Goal: Task Accomplishment & Management: Manage account settings

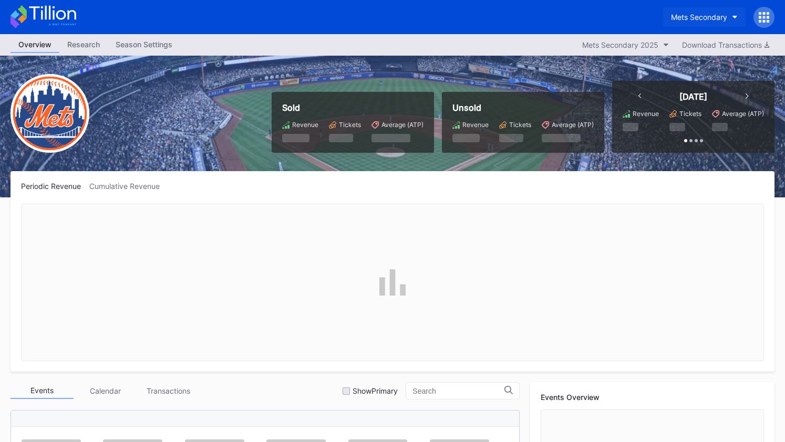
click at [696, 15] on div "Mets Secondary" at bounding box center [699, 17] width 56 height 9
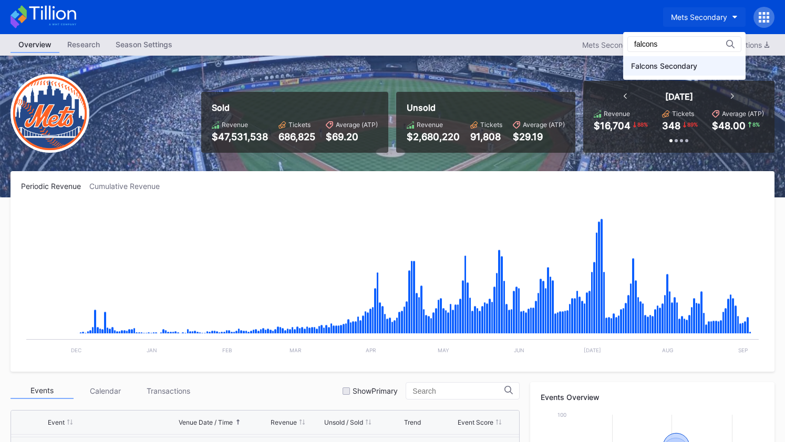
type input "falcons"
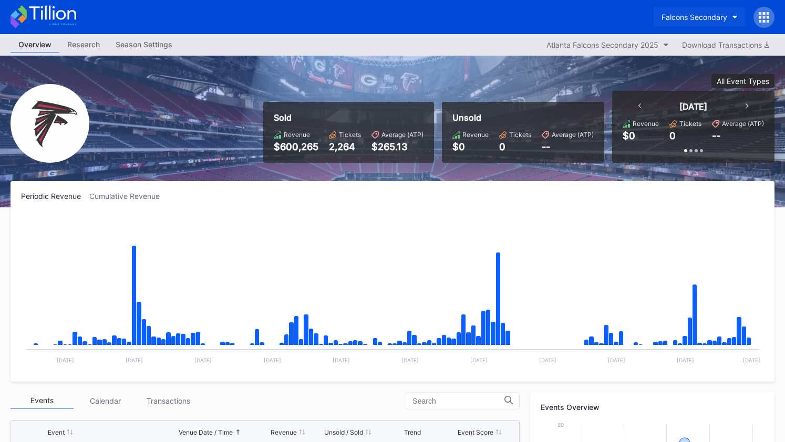
click at [675, 16] on div "Falcons Secondary" at bounding box center [695, 17] width 66 height 9
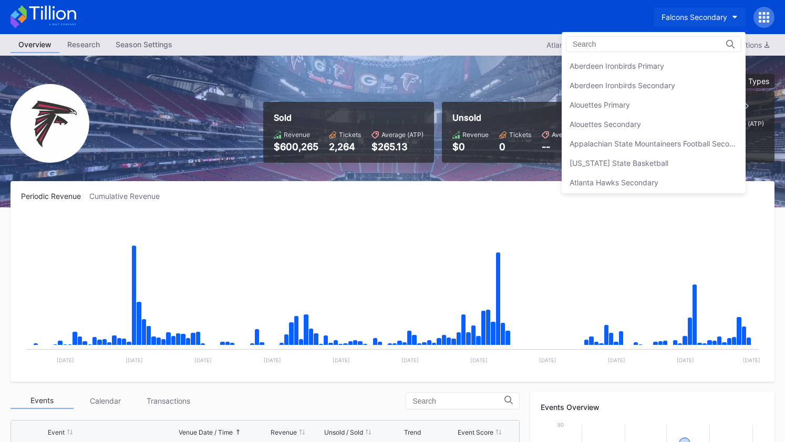
scroll to position [1108, 0]
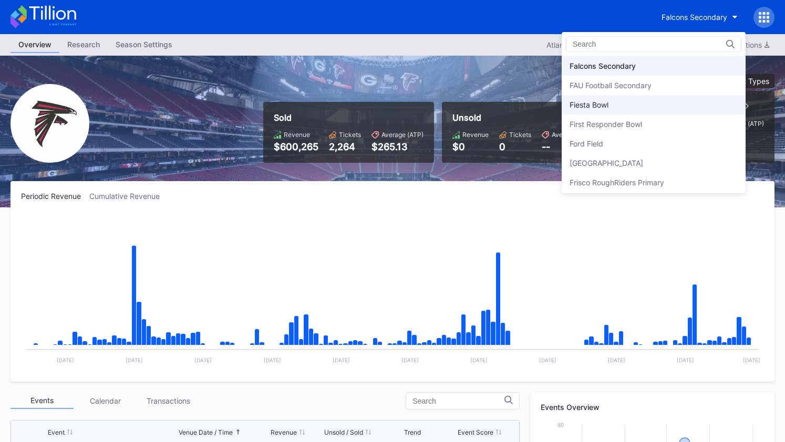
click at [631, 111] on div "Fiesta Bowl" at bounding box center [654, 104] width 184 height 19
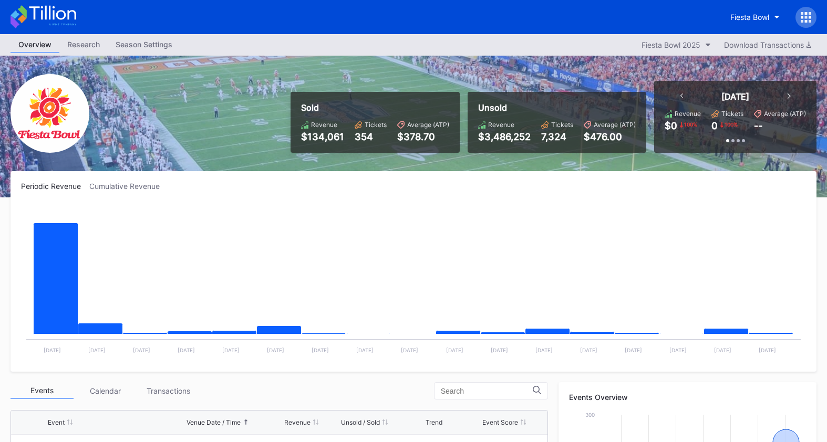
click at [73, 21] on icon at bounding box center [44, 16] width 66 height 23
click at [46, 12] on icon at bounding box center [52, 13] width 47 height 14
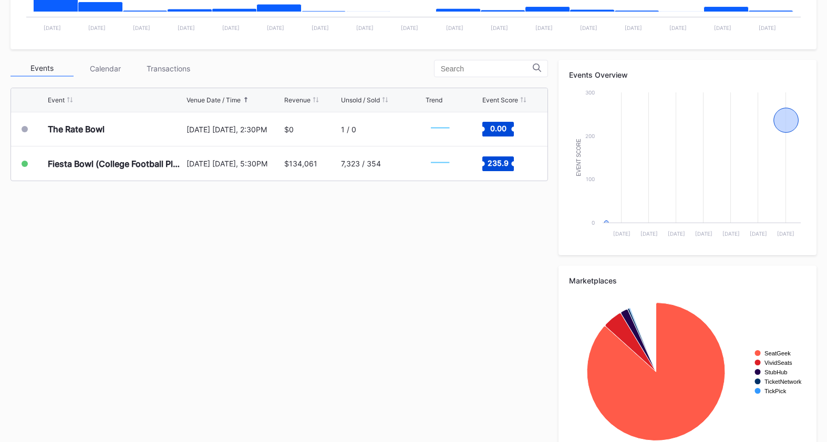
scroll to position [352, 0]
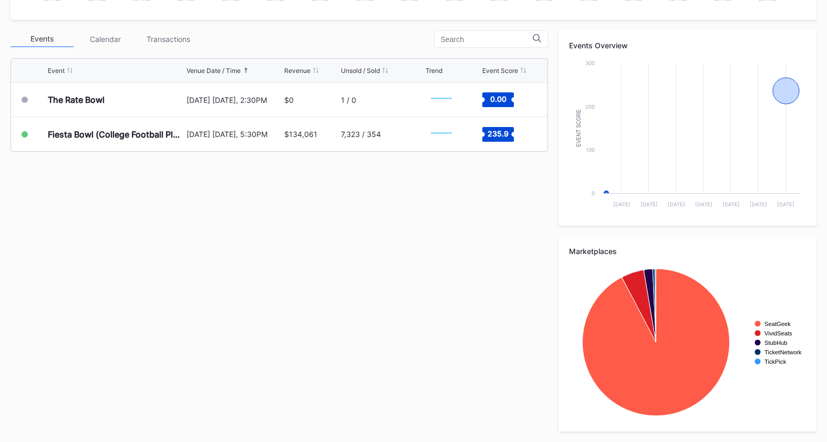
click at [323, 246] on div "Events Calendar Transactions Event Venue Date / Time Revenue Unsold / Sold Tren…" at bounding box center [414, 231] width 806 height 402
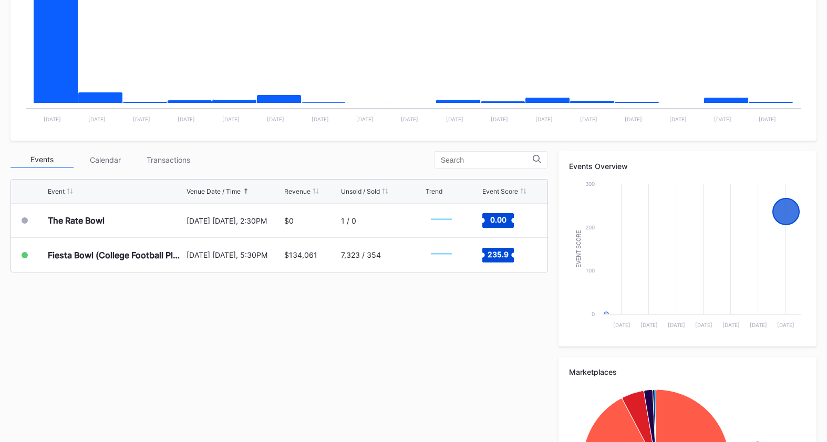
scroll to position [0, 0]
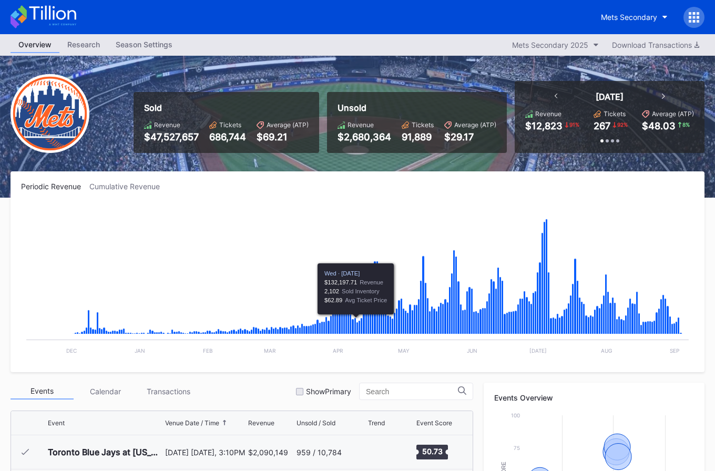
scroll to position [2389, 0]
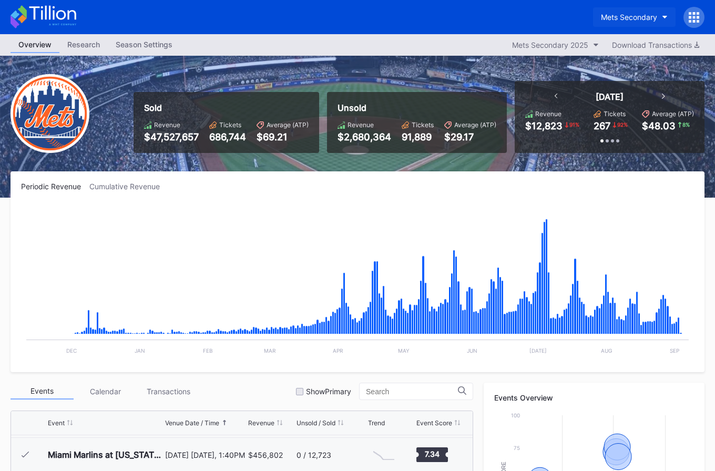
click at [639, 23] on button "Mets Secondary" at bounding box center [634, 16] width 83 height 19
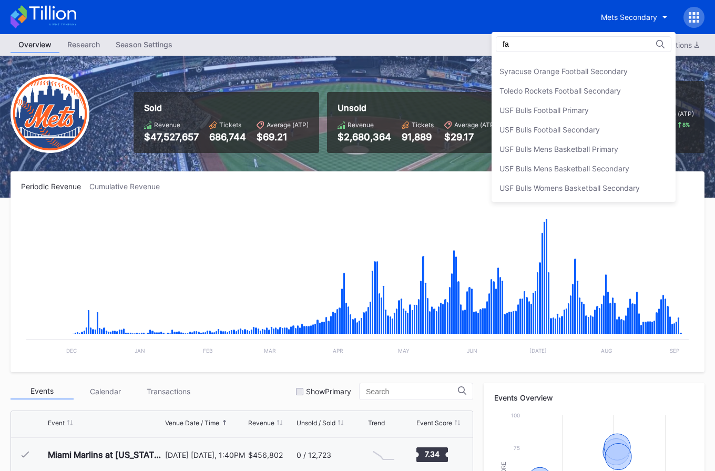
scroll to position [0, 0]
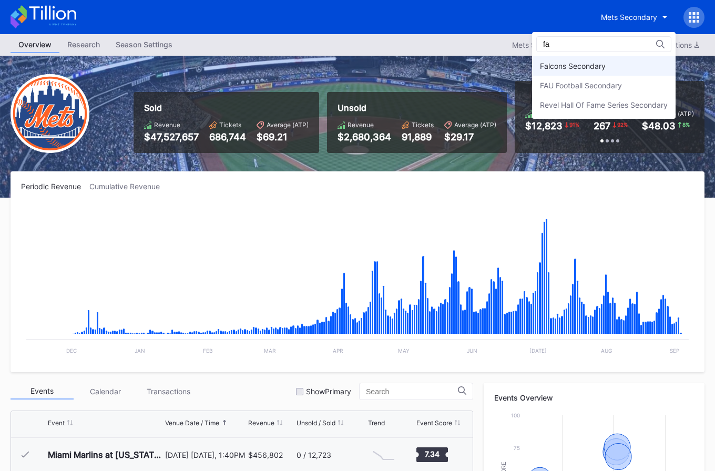
type input "fa"
click at [611, 65] on div "Falcons Secondary" at bounding box center [603, 65] width 143 height 19
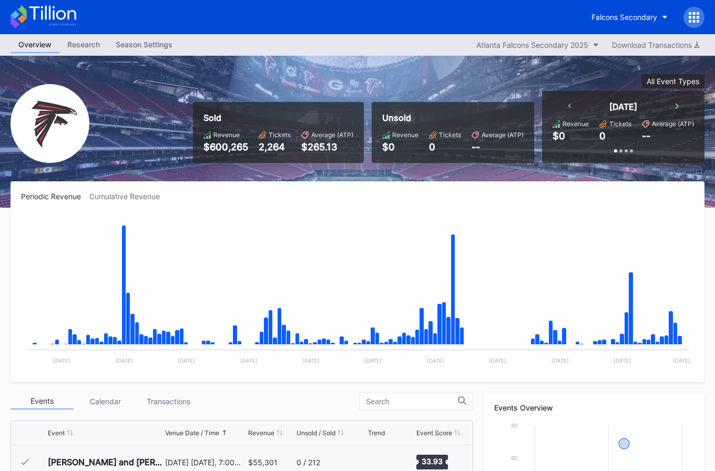
click at [65, 13] on icon at bounding box center [44, 16] width 66 height 23
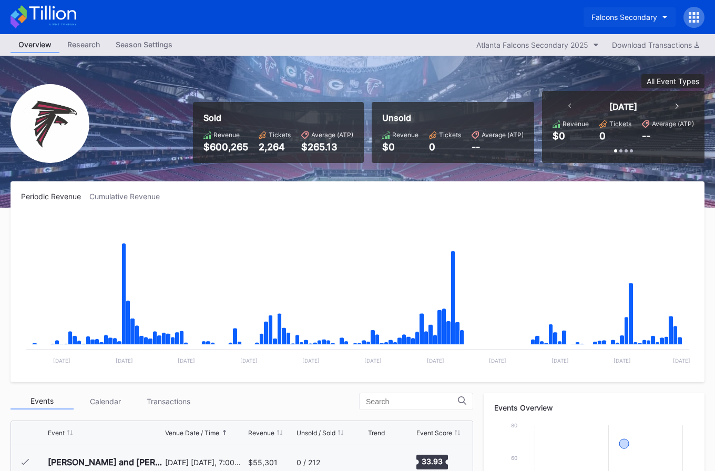
click at [597, 13] on div "Falcons Secondary" at bounding box center [624, 17] width 66 height 9
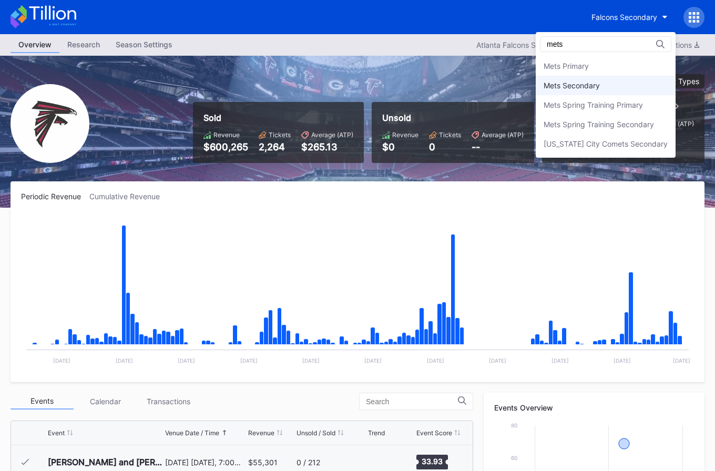
type input "mets"
click at [591, 80] on div "Mets Secondary" at bounding box center [606, 85] width 140 height 19
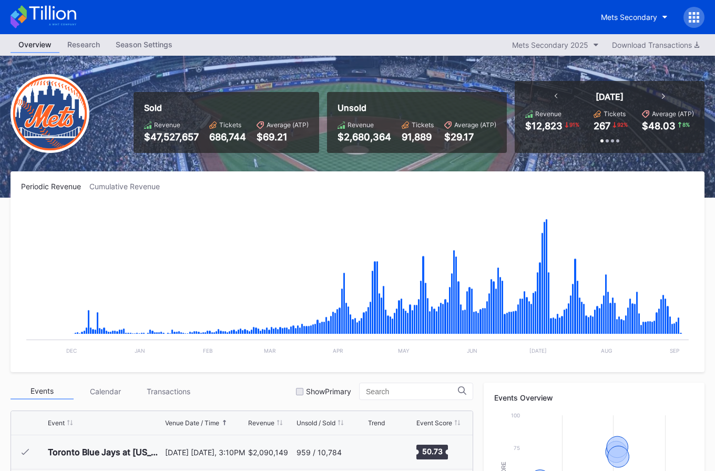
scroll to position [2389, 0]
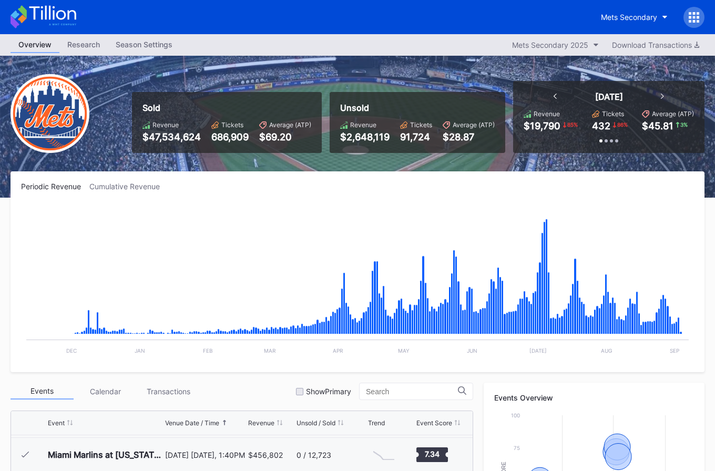
click at [69, 18] on icon at bounding box center [52, 13] width 47 height 14
click at [67, 15] on icon at bounding box center [44, 16] width 66 height 23
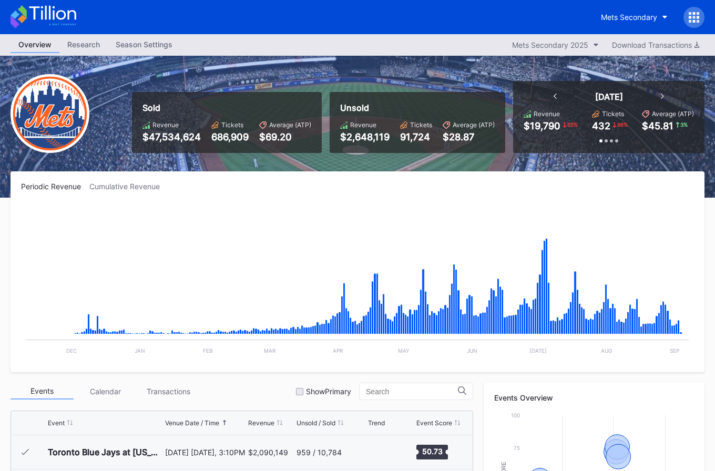
scroll to position [2389, 0]
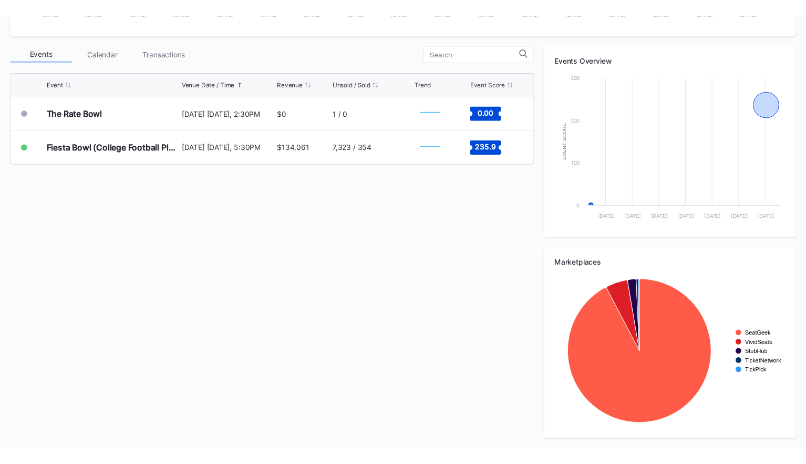
scroll to position [331, 0]
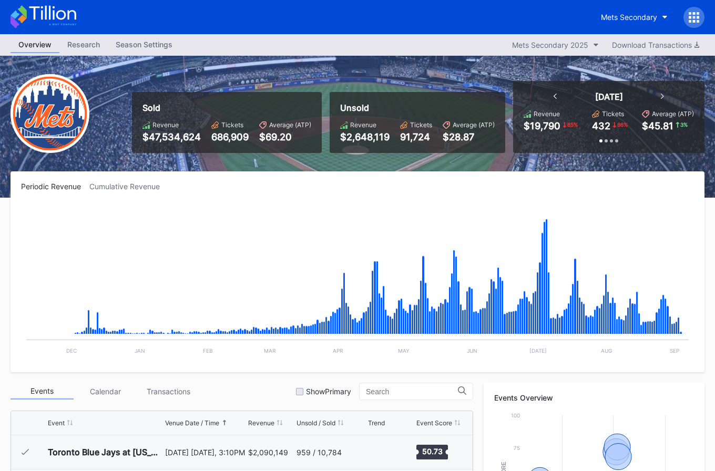
scroll to position [2389, 0]
click at [65, 23] on icon at bounding box center [44, 16] width 66 height 23
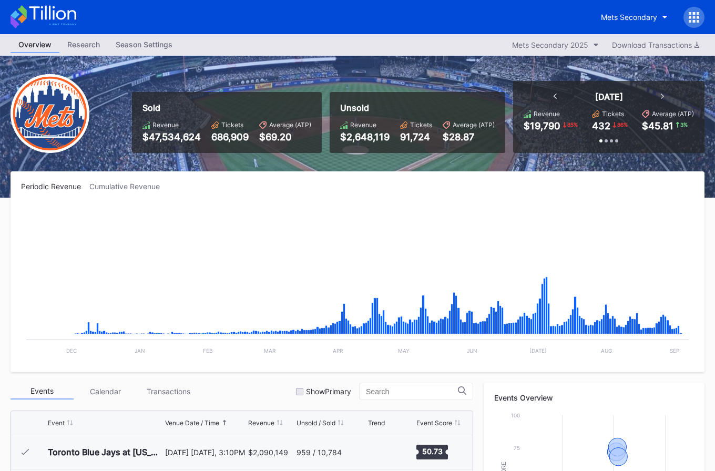
scroll to position [2389, 0]
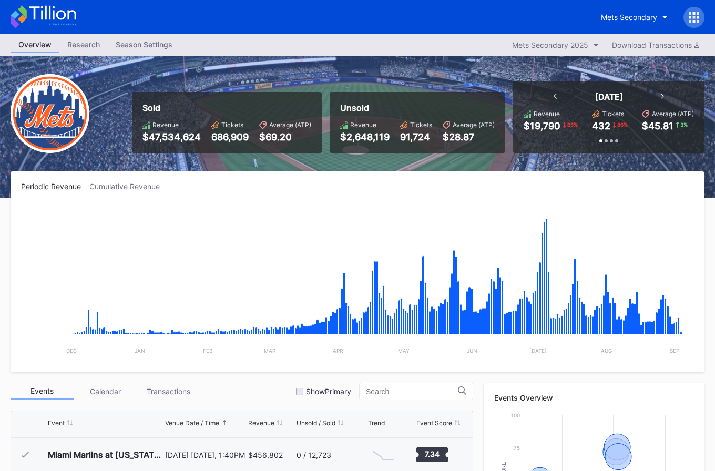
click at [66, 24] on icon at bounding box center [62, 25] width 27 height 2
click at [60, 14] on icon at bounding box center [44, 16] width 66 height 23
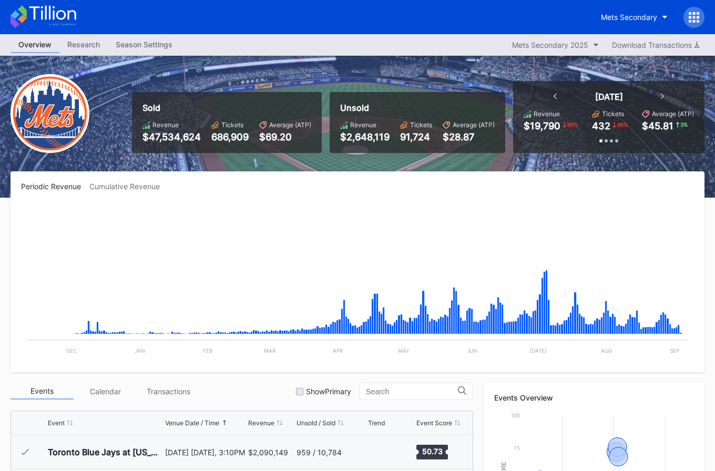
scroll to position [2389, 0]
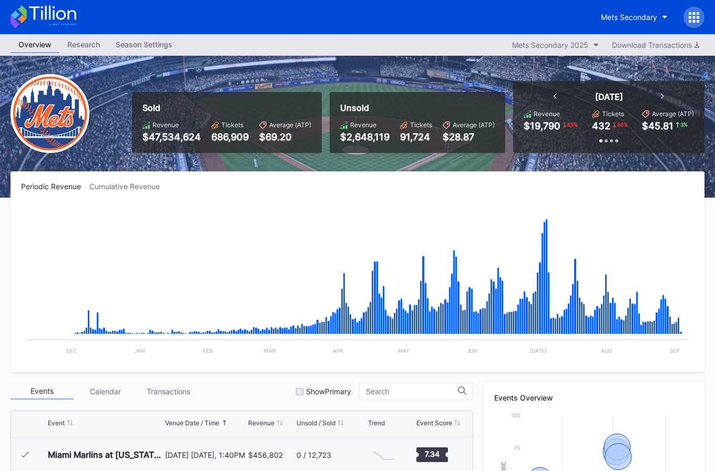
click at [53, 12] on icon at bounding box center [52, 13] width 47 height 14
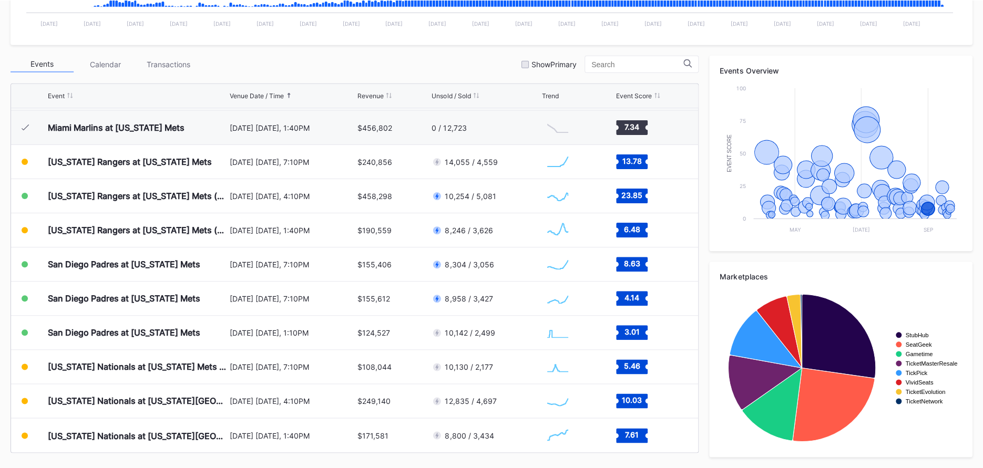
scroll to position [326, 0]
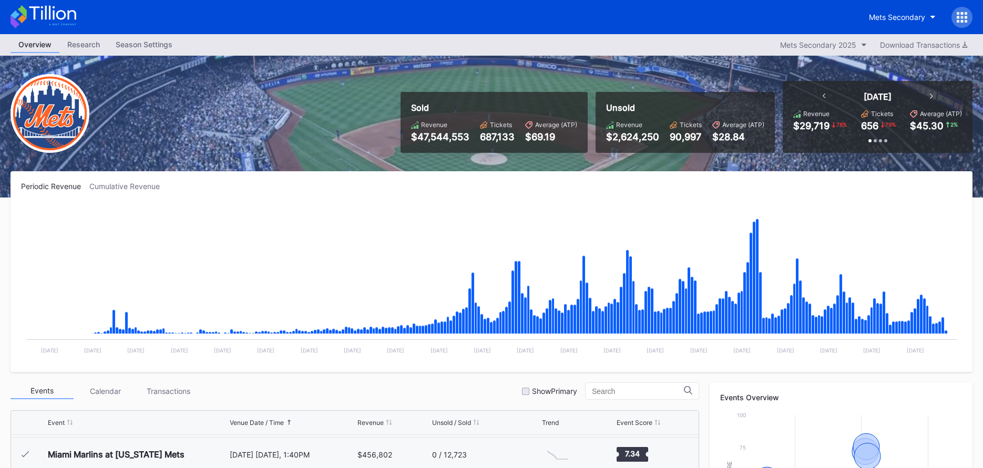
click at [66, 18] on icon at bounding box center [44, 16] width 66 height 23
click at [917, 16] on div "Mets Secondary" at bounding box center [897, 17] width 56 height 9
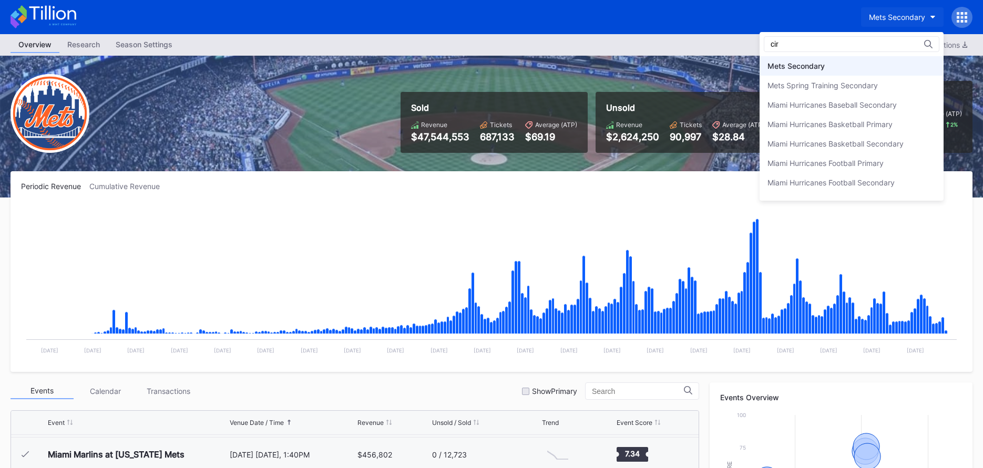
scroll to position [54, 0]
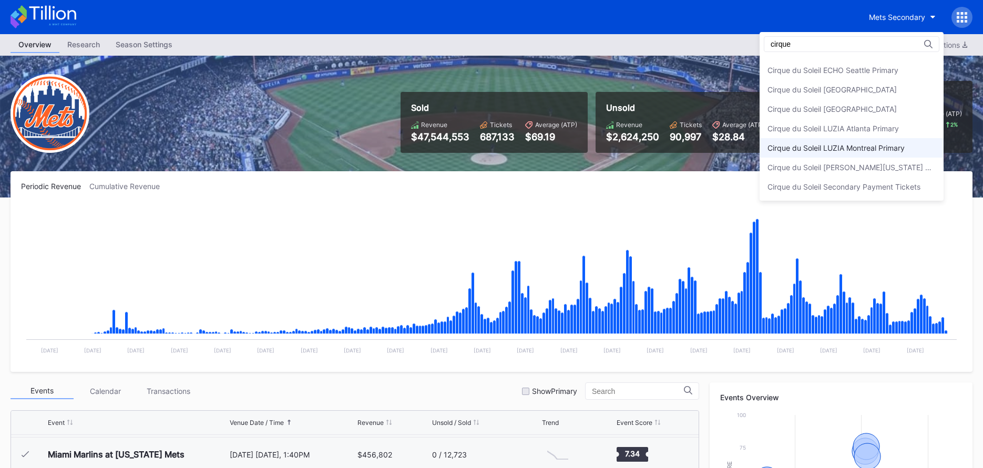
type input "cirque"
click at [837, 148] on div "Cirque du Soleil LUZIA Montreal Primary" at bounding box center [835, 147] width 137 height 9
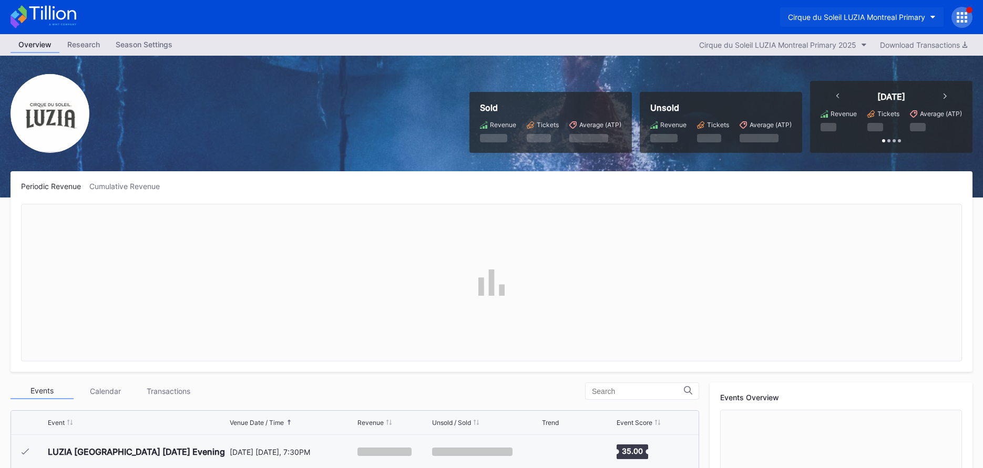
click at [850, 15] on div "Cirque du Soleil LUZIA Montreal Primary" at bounding box center [856, 17] width 137 height 9
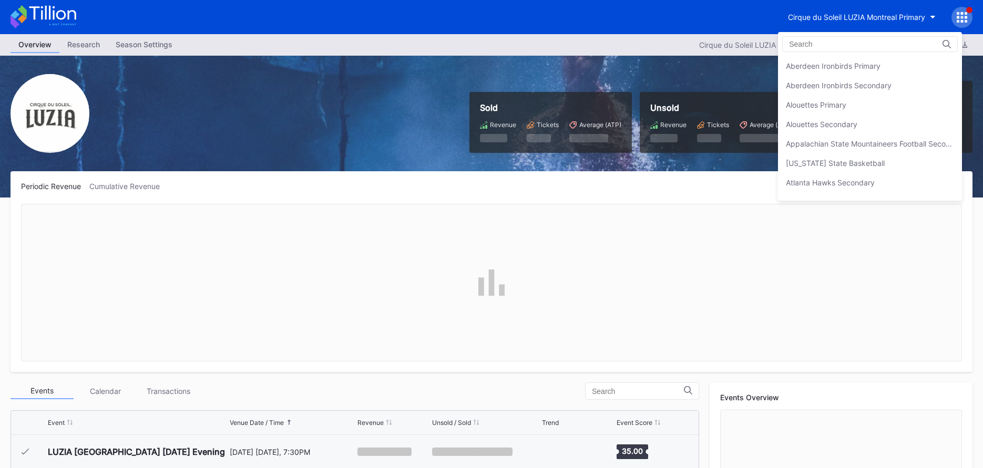
scroll to position [525, 0]
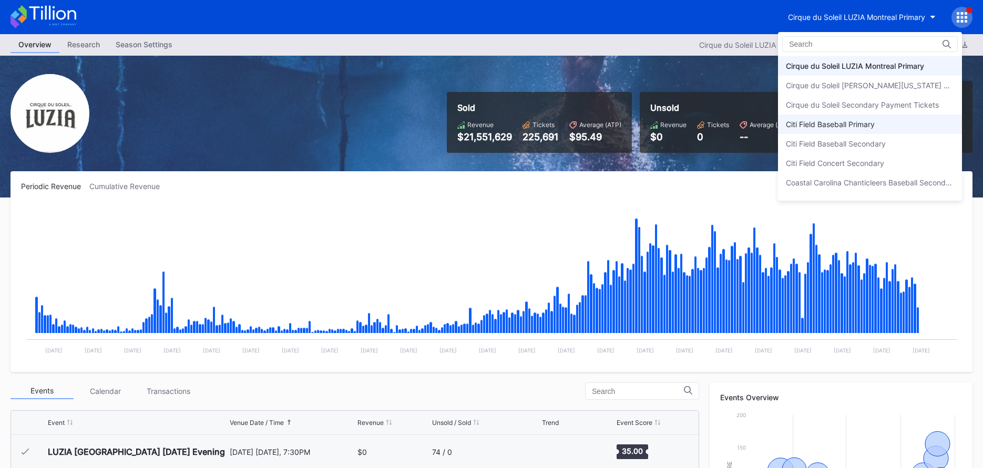
click at [855, 126] on div "Citi Field Baseball Primary" at bounding box center [830, 124] width 89 height 9
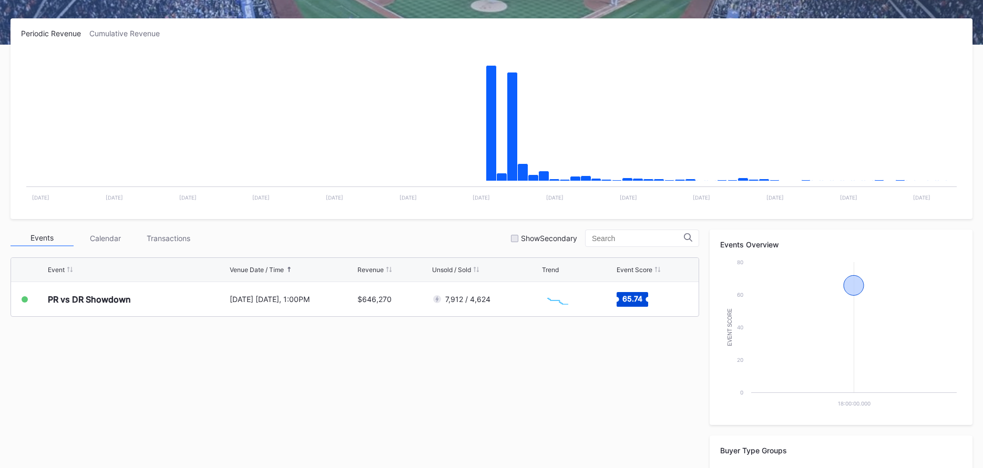
scroll to position [173, 0]
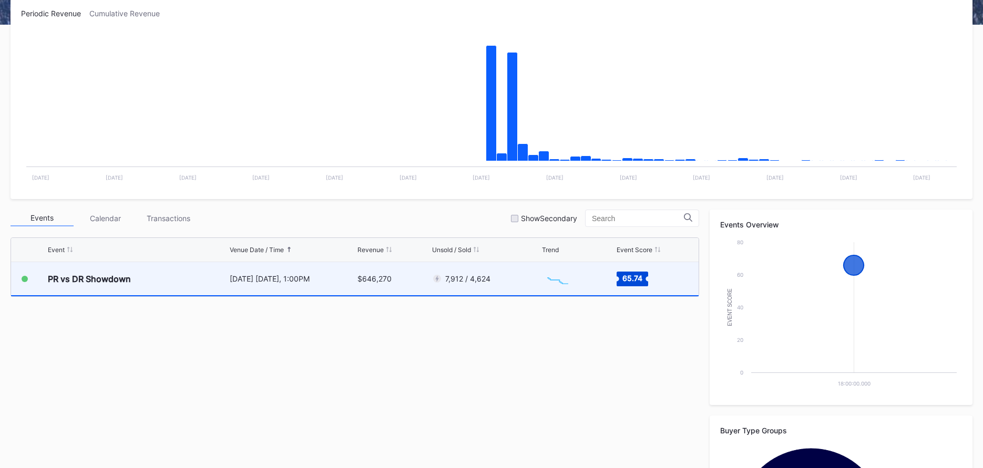
click at [518, 290] on div "7,912 / 4,624" at bounding box center [486, 278] width 108 height 33
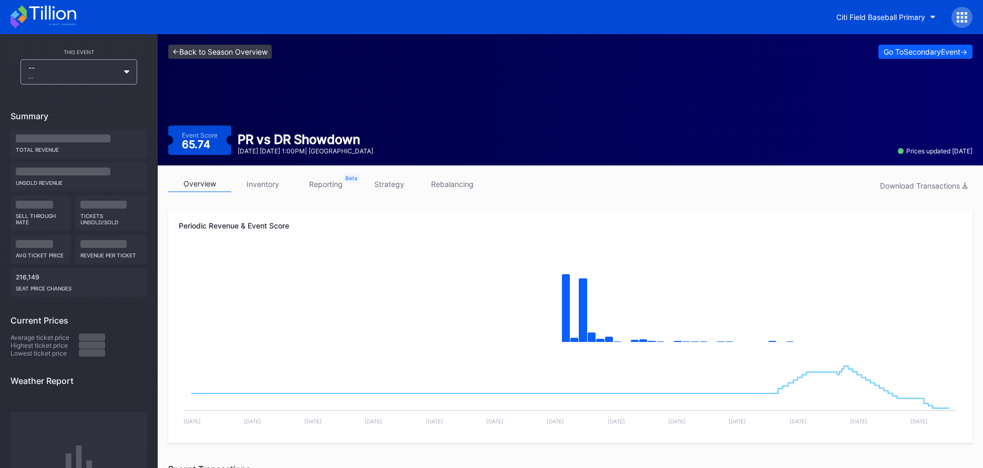
click at [214, 52] on link "<- Back to Season Overview" at bounding box center [220, 52] width 104 height 14
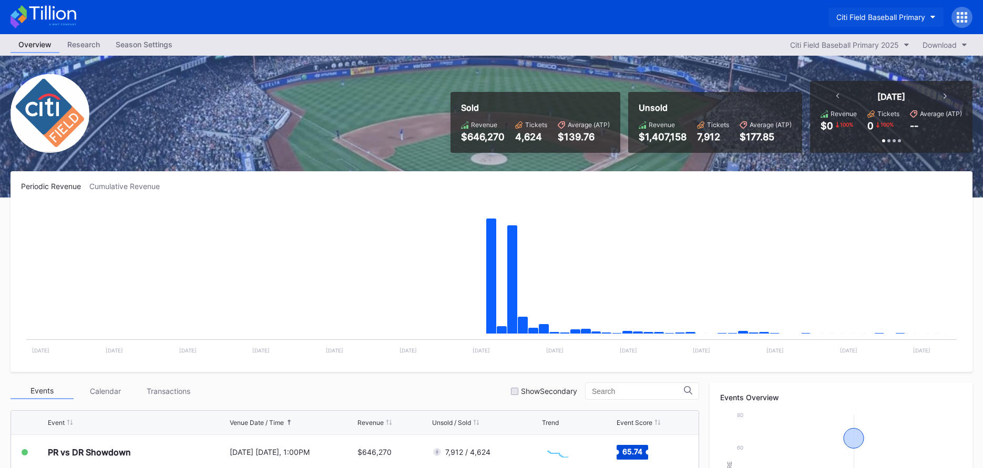
click at [884, 13] on div "Citi Field Baseball Primary" at bounding box center [880, 17] width 89 height 9
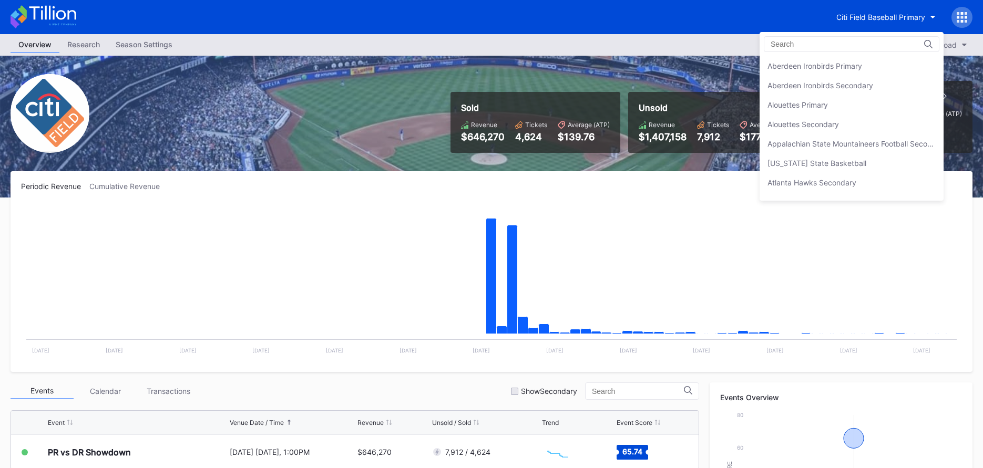
scroll to position [583, 0]
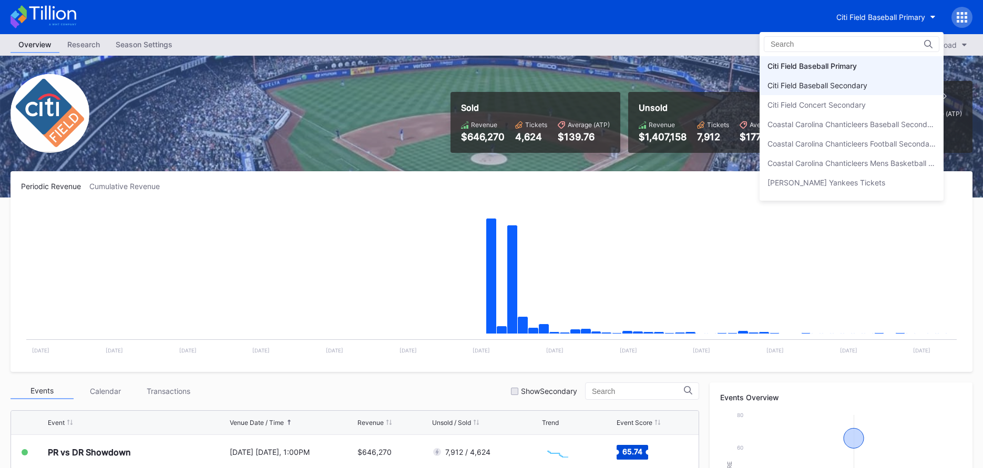
click at [871, 80] on div "Citi Field Baseball Secondary" at bounding box center [851, 85] width 184 height 19
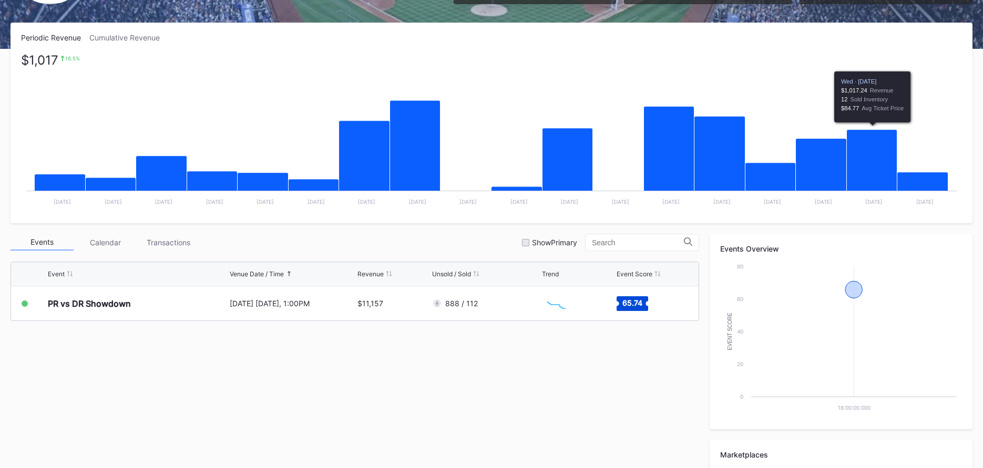
scroll to position [326, 0]
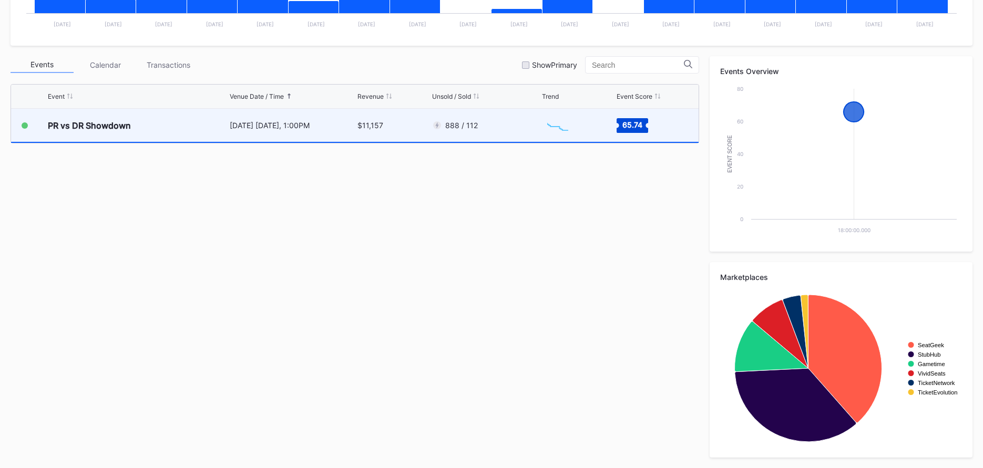
click at [500, 128] on div "888 / 112" at bounding box center [486, 125] width 108 height 33
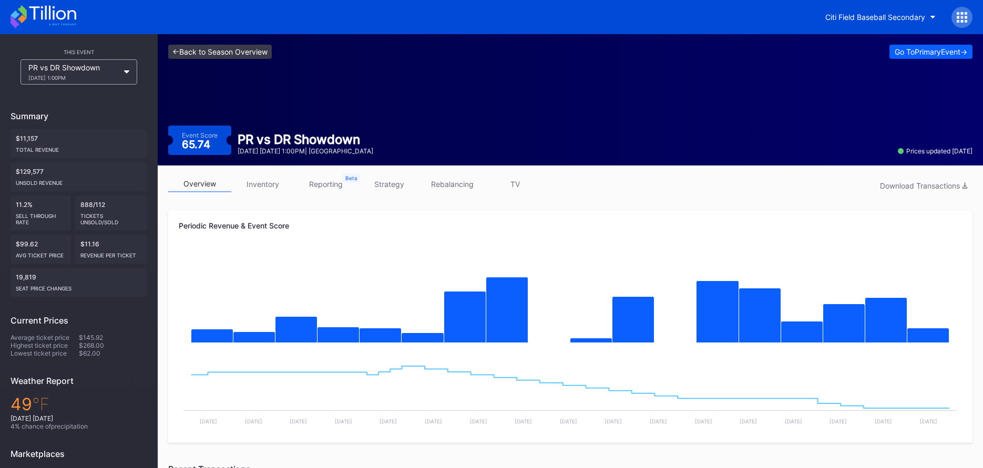
click at [251, 54] on link "<- Back to Season Overview" at bounding box center [220, 52] width 104 height 14
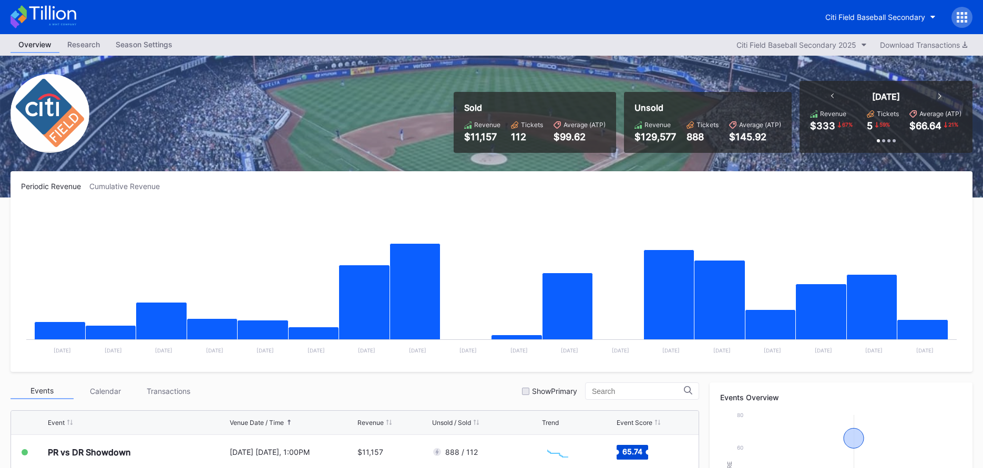
click at [51, 8] on icon at bounding box center [44, 16] width 66 height 23
click at [850, 28] on div "Citi Field Baseball Secondary" at bounding box center [491, 17] width 983 height 34
click at [858, 21] on div "Citi Field Baseball Secondary" at bounding box center [875, 17] width 100 height 9
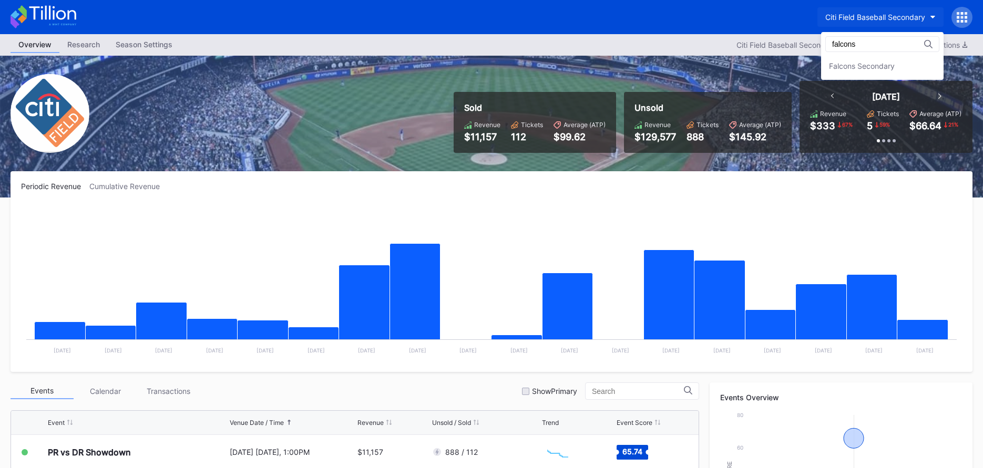
type input "falcons"
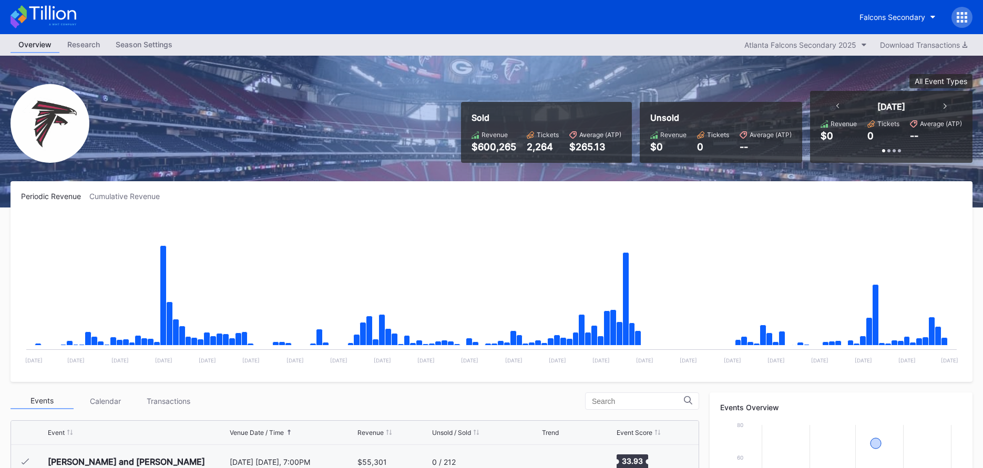
click at [130, 192] on div "Cumulative Revenue" at bounding box center [128, 196] width 79 height 9
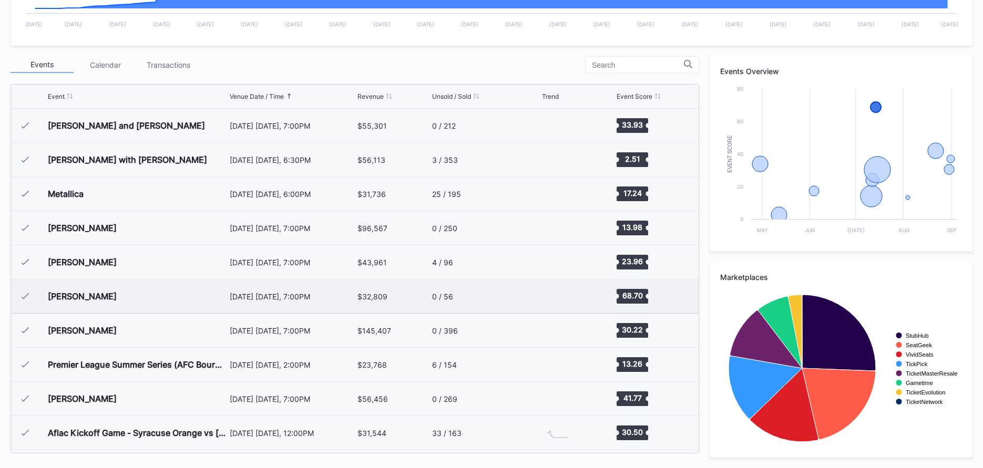
scroll to position [32, 0]
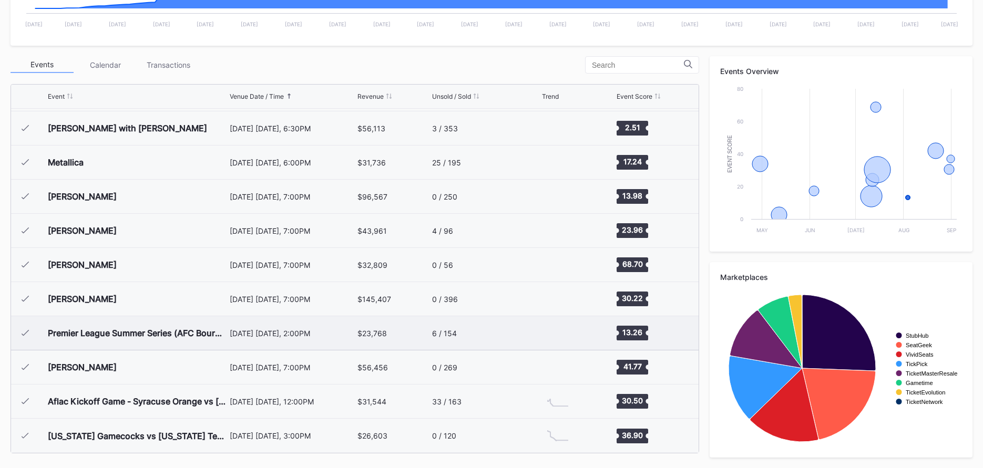
click at [364, 334] on div "$23,768" at bounding box center [371, 333] width 29 height 9
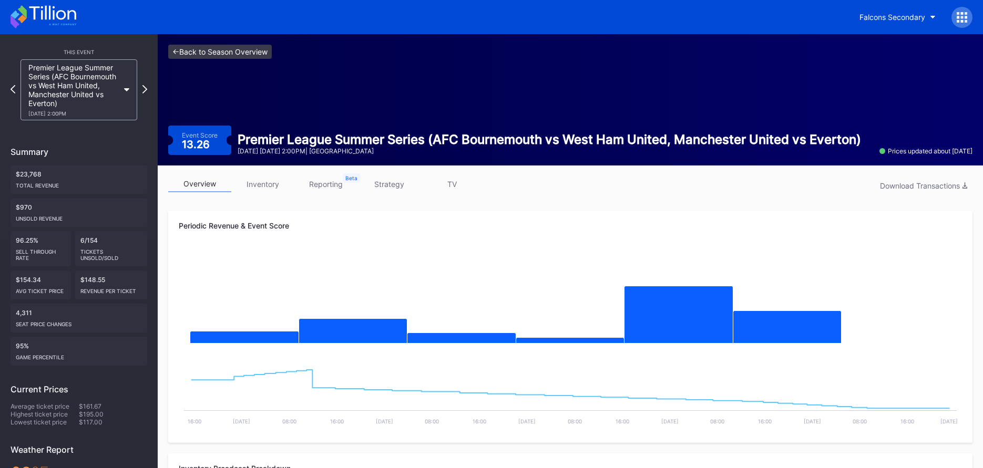
click at [268, 53] on link "<- Back to Season Overview" at bounding box center [220, 52] width 104 height 14
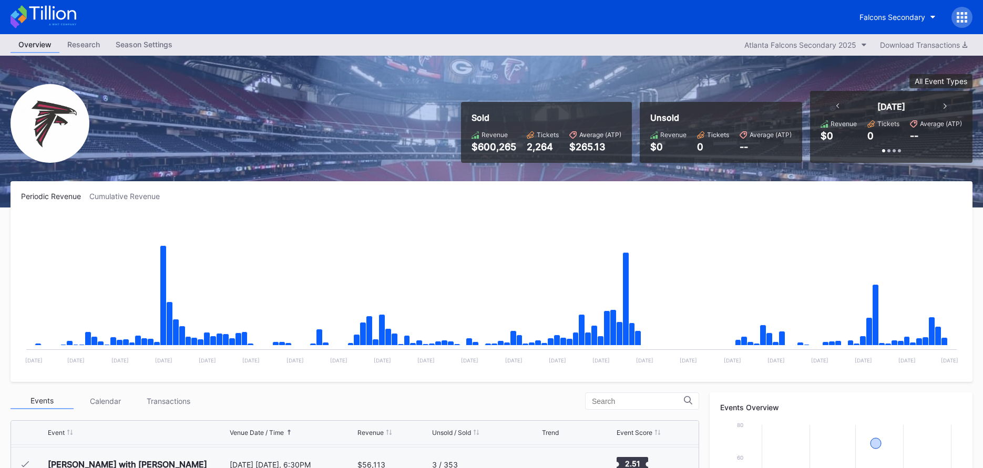
click at [127, 193] on div "Cumulative Revenue" at bounding box center [128, 196] width 79 height 9
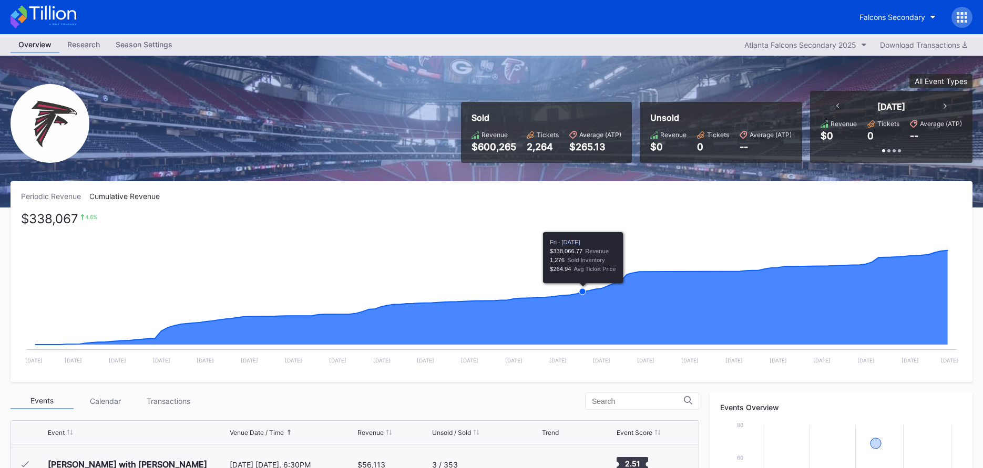
click at [584, 233] on rect "Chart title" at bounding box center [491, 293] width 941 height 158
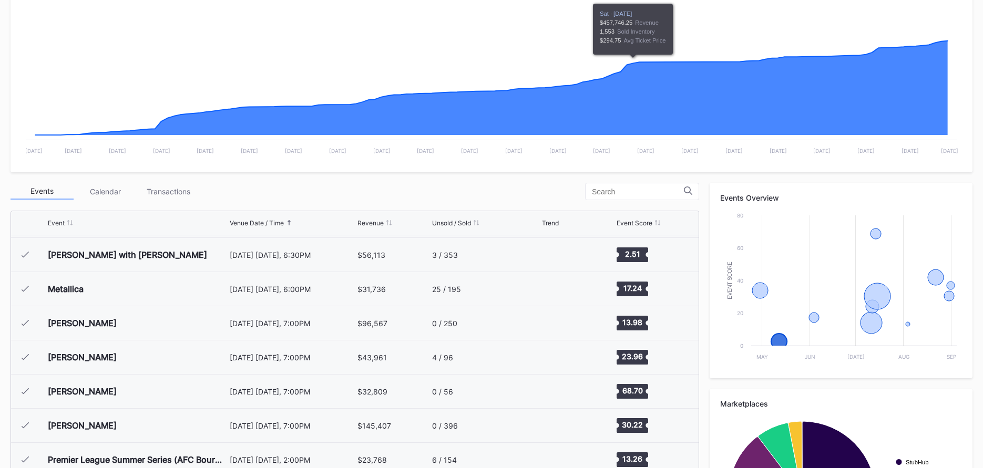
scroll to position [336, 0]
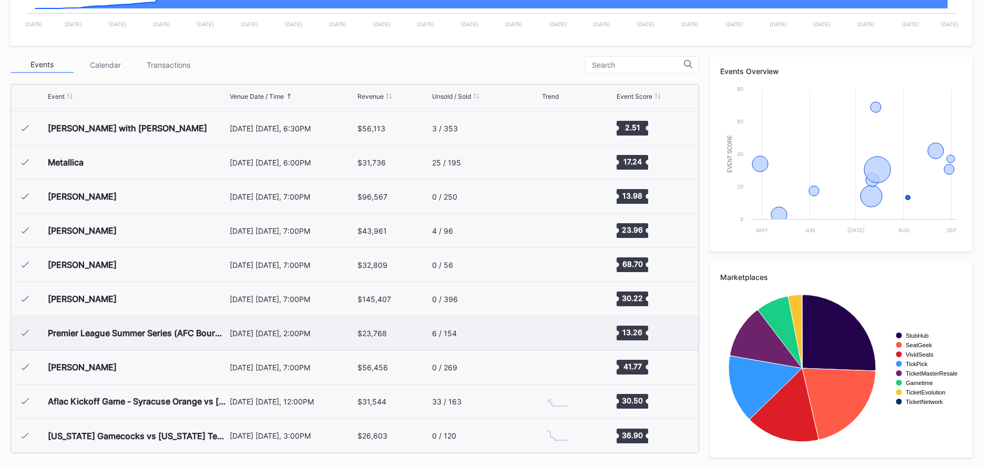
click at [315, 339] on div "August 3 Sunday, 2:00PM" at bounding box center [293, 333] width 126 height 34
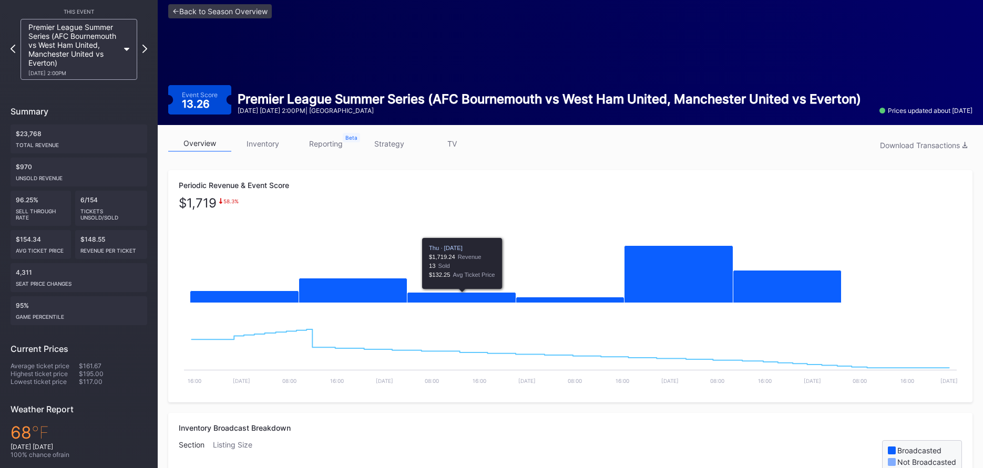
scroll to position [39, 0]
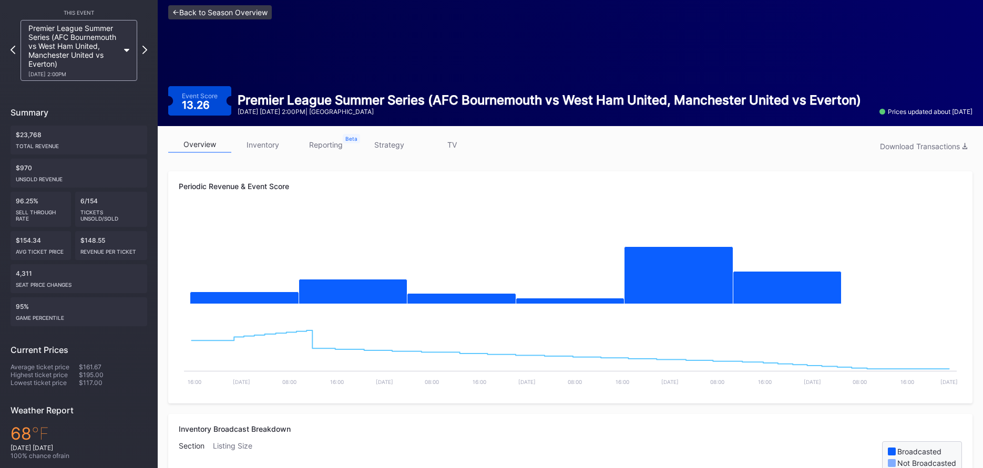
click at [252, 16] on link "<- Back to Season Overview" at bounding box center [220, 12] width 104 height 14
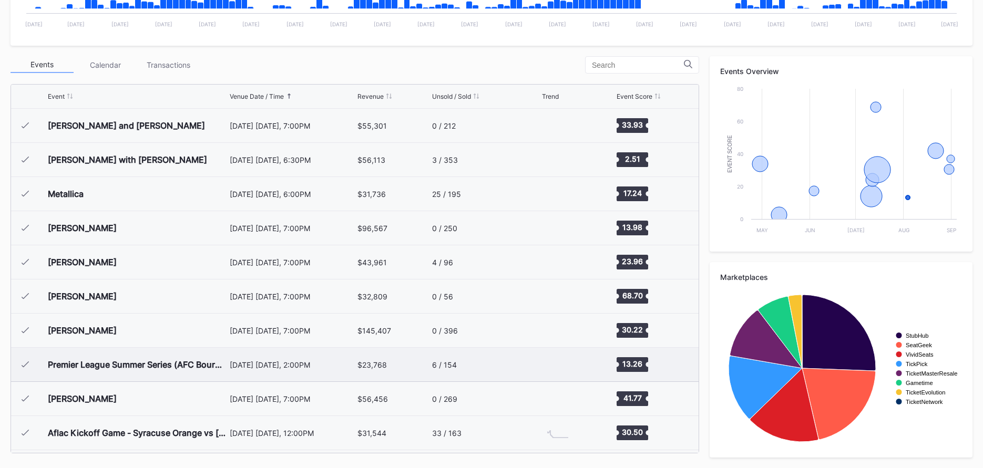
scroll to position [32, 0]
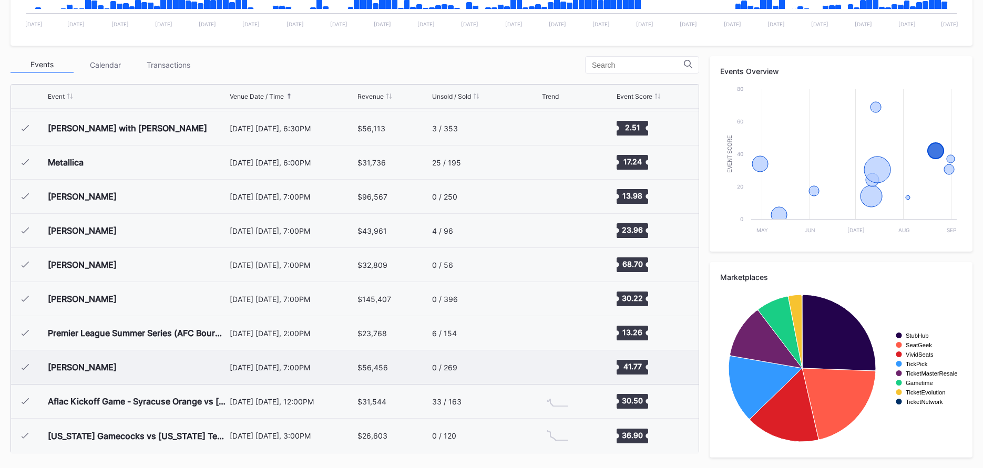
click at [278, 370] on div "August 21 Thursday, 7:00PM" at bounding box center [293, 367] width 126 height 9
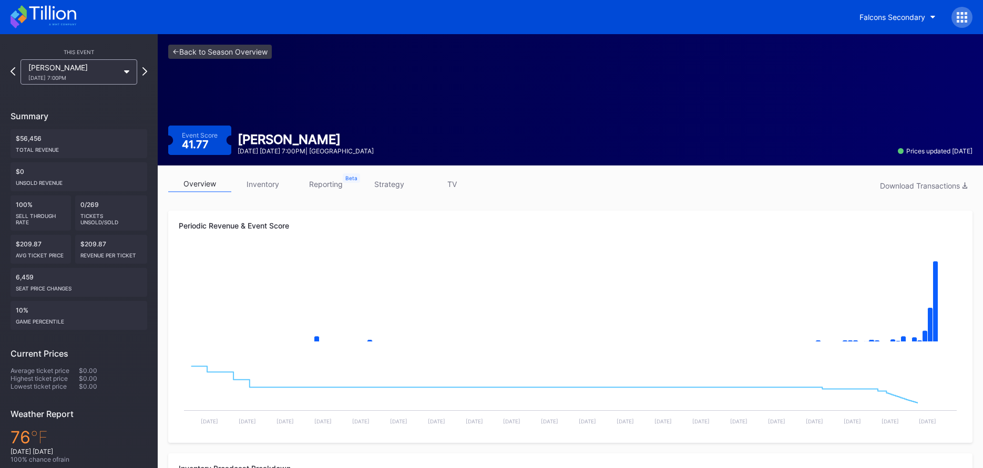
scroll to position [25, 0]
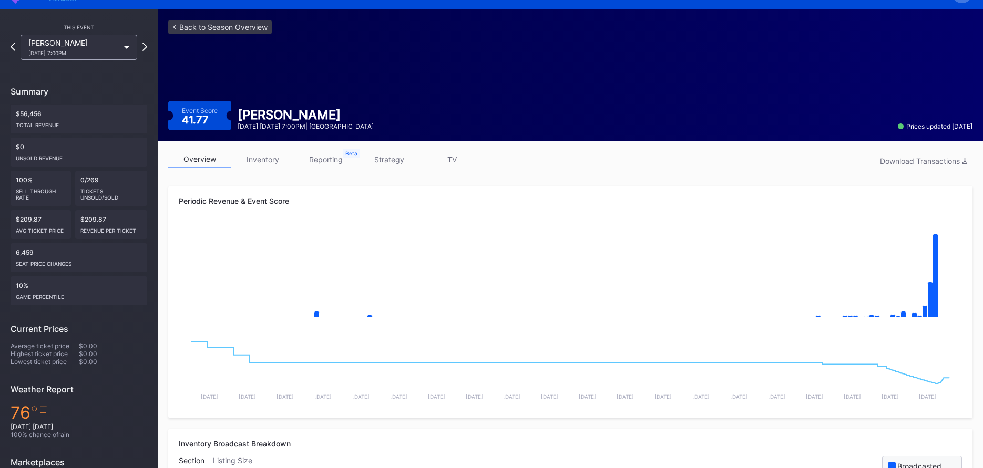
click at [209, 78] on div "<- Back to Season Overview Event Score 41.77 The Weeknd August 21 Thursday 7:00…" at bounding box center [570, 74] width 825 height 131
click at [221, 24] on link "<- Back to Season Overview" at bounding box center [220, 27] width 104 height 14
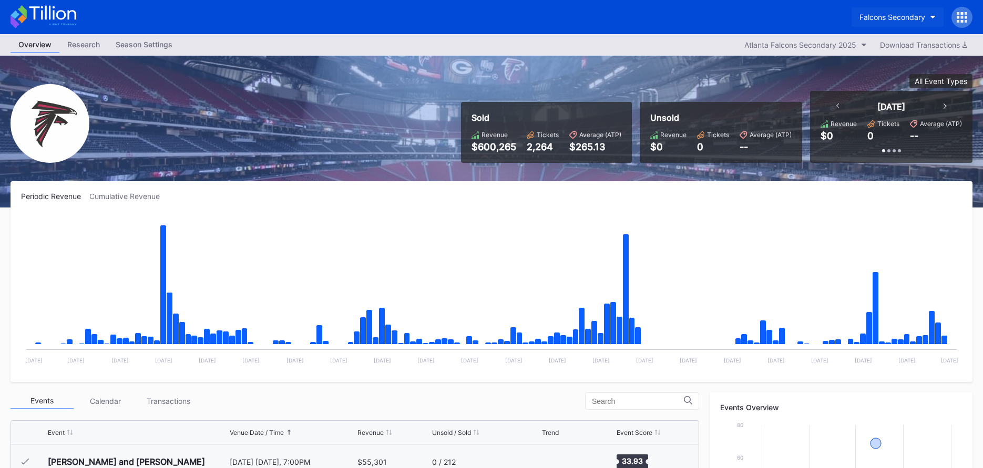
click at [880, 15] on div "Falcons Secondary" at bounding box center [892, 17] width 66 height 9
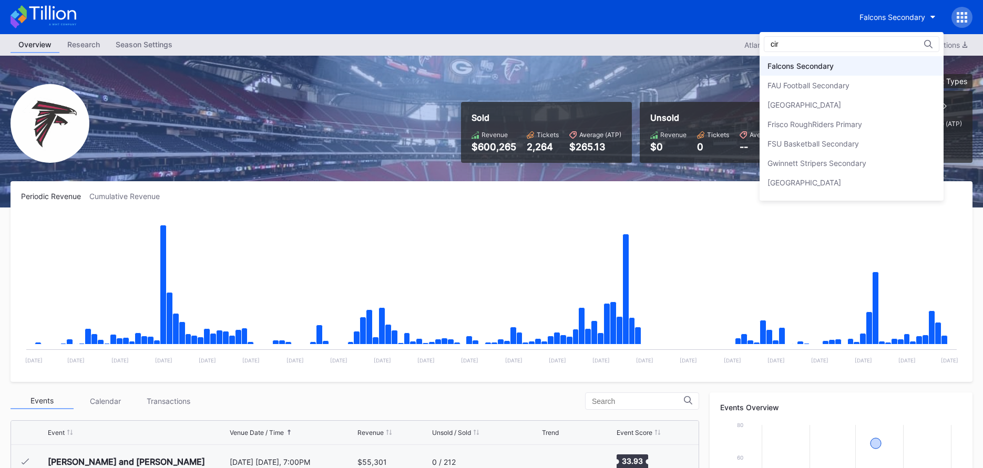
scroll to position [54, 0]
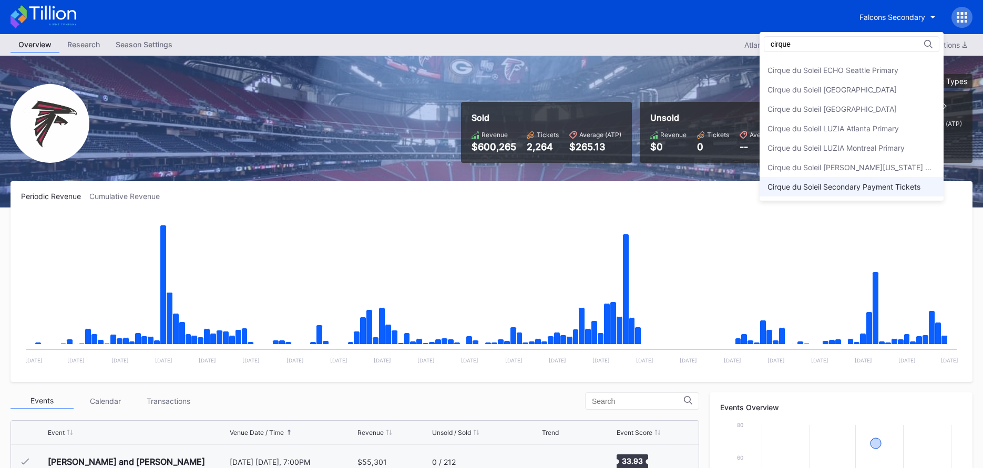
type input "cirque"
click at [883, 189] on div "Cirque du Soleil Secondary Payment Tickets" at bounding box center [843, 186] width 153 height 9
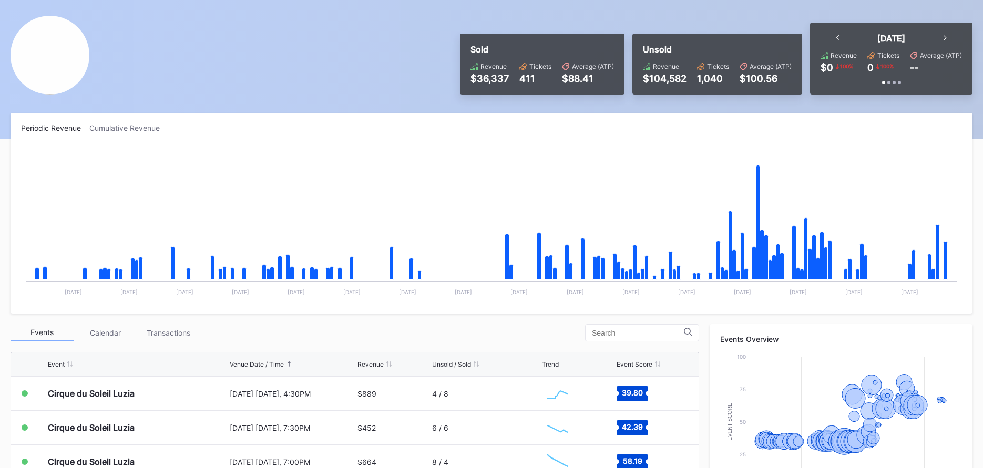
scroll to position [52, 0]
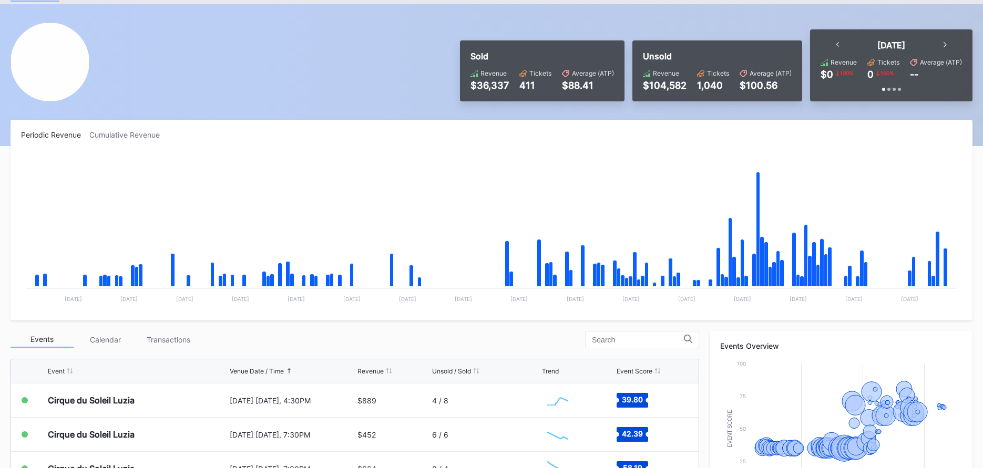
click at [127, 134] on div "Cumulative Revenue" at bounding box center [128, 134] width 79 height 9
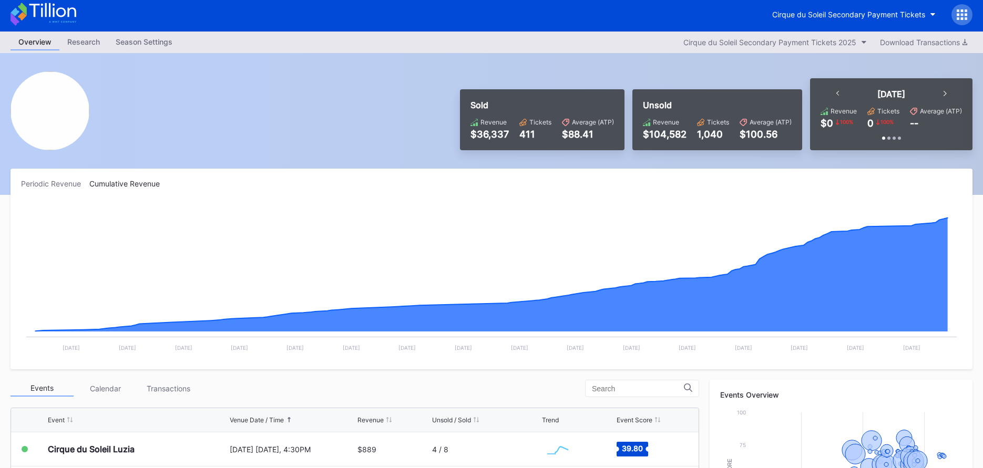
scroll to position [0, 0]
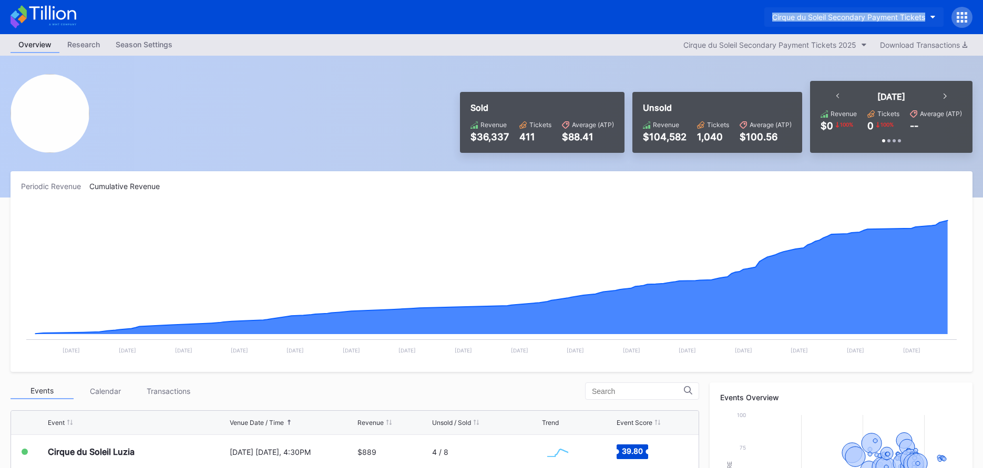
drag, startPoint x: 746, startPoint y: 19, endPoint x: 936, endPoint y: 20, distance: 190.2
click at [936, 20] on div "Cirque du Soleil Secondary Payment Tickets" at bounding box center [491, 17] width 983 height 34
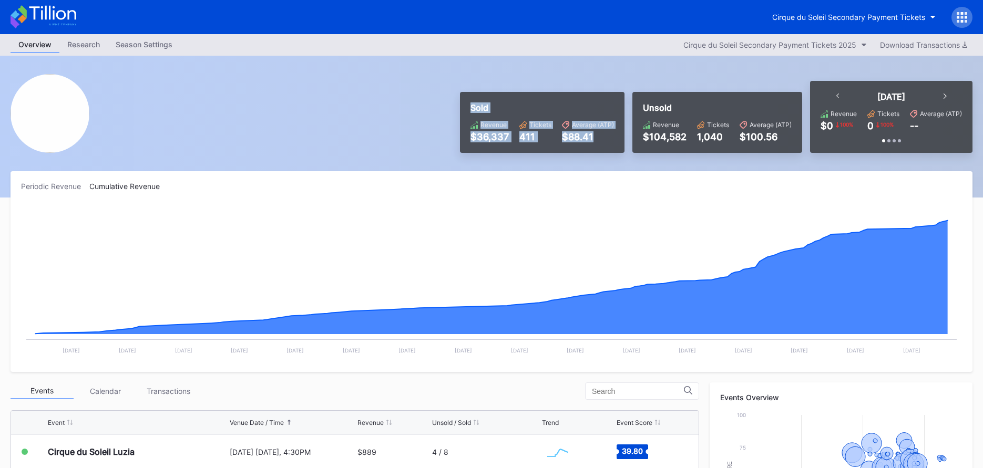
drag, startPoint x: 474, startPoint y: 109, endPoint x: 596, endPoint y: 142, distance: 126.5
click at [596, 142] on div "Sold Revenue $36,337 Tickets 411 Average (ATP) $88.41" at bounding box center [542, 122] width 164 height 61
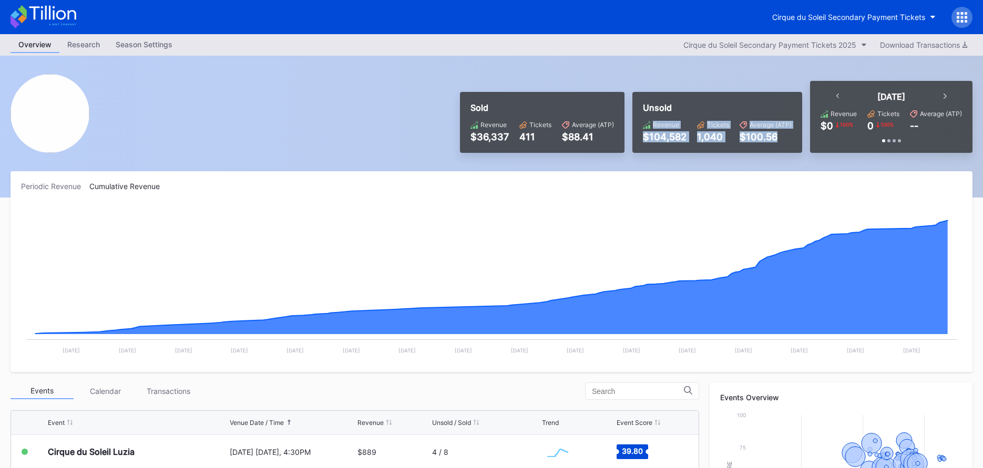
drag, startPoint x: 654, startPoint y: 131, endPoint x: 761, endPoint y: 143, distance: 107.9
click at [761, 143] on div "Unsold Revenue $104,582 Tickets 1,040 Average (ATP) $100.56" at bounding box center [717, 122] width 170 height 61
click at [72, 189] on div "Periodic Revenue" at bounding box center [55, 186] width 68 height 9
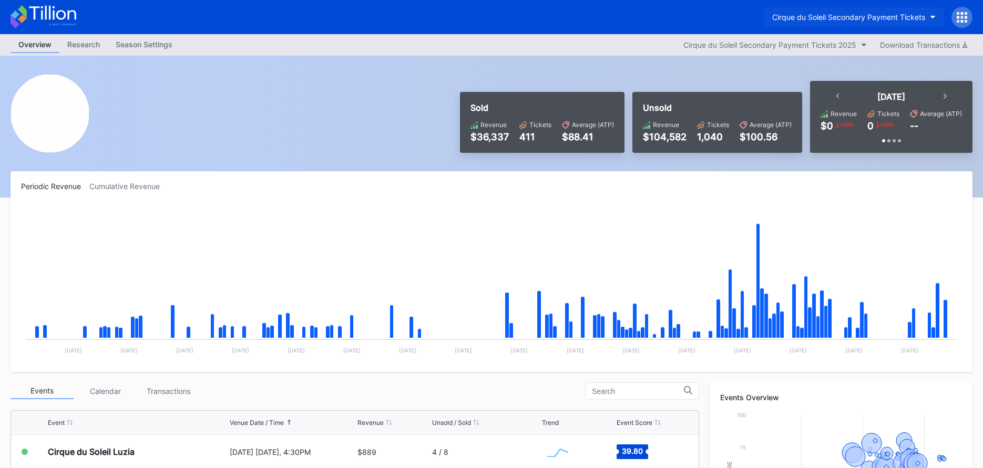
click at [826, 22] on button "Cirque du Soleil Secondary Payment Tickets" at bounding box center [853, 16] width 179 height 19
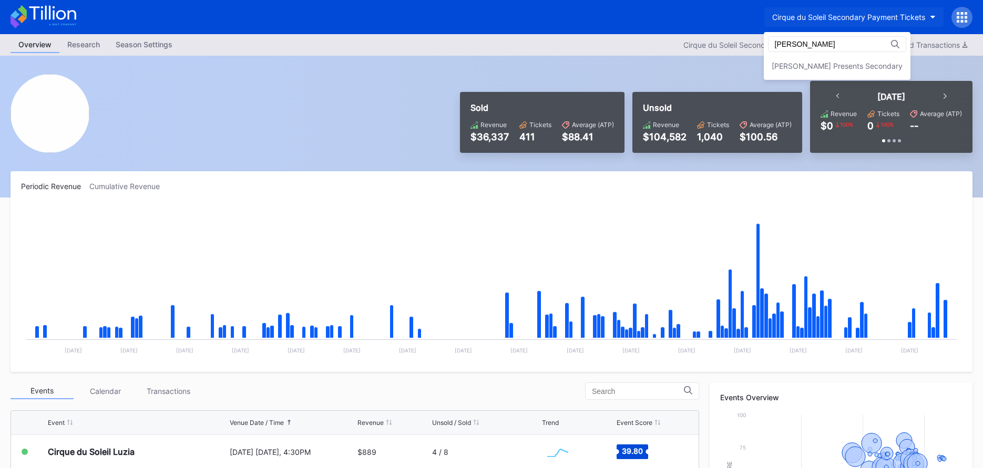
type input "danny"
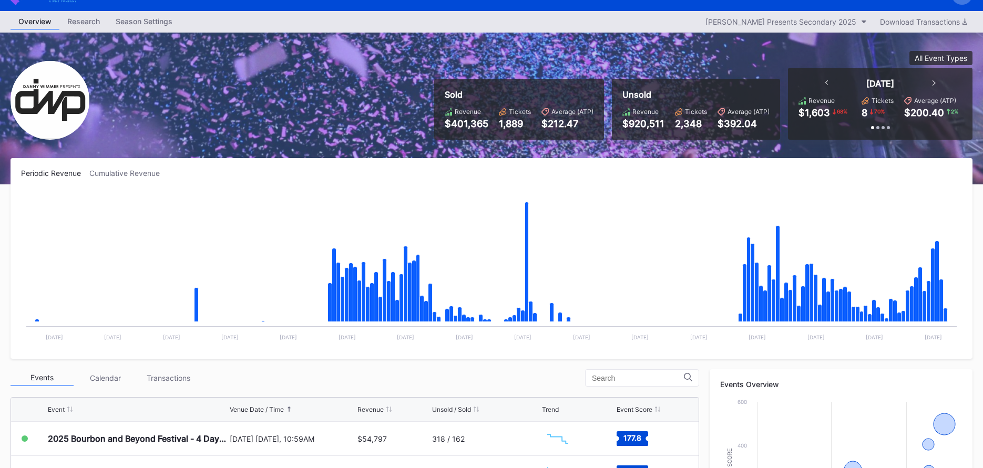
scroll to position [29, 0]
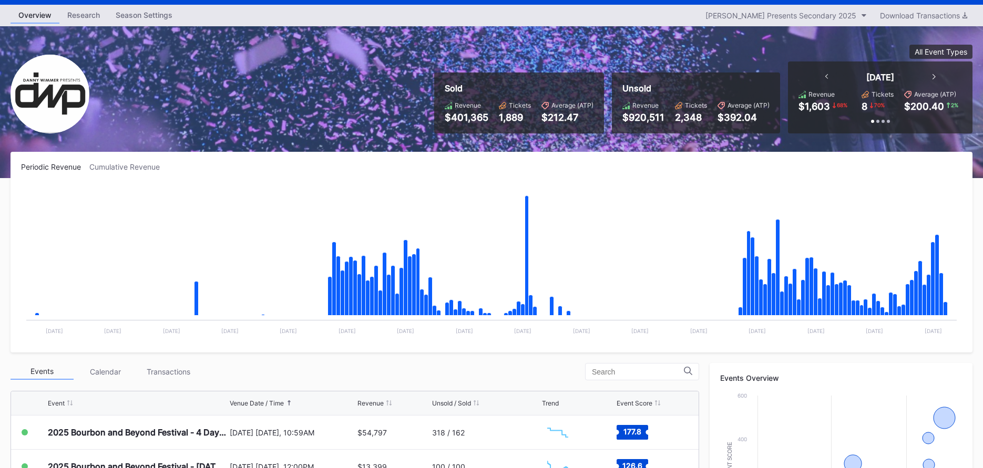
click at [141, 166] on div "Cumulative Revenue" at bounding box center [128, 166] width 79 height 9
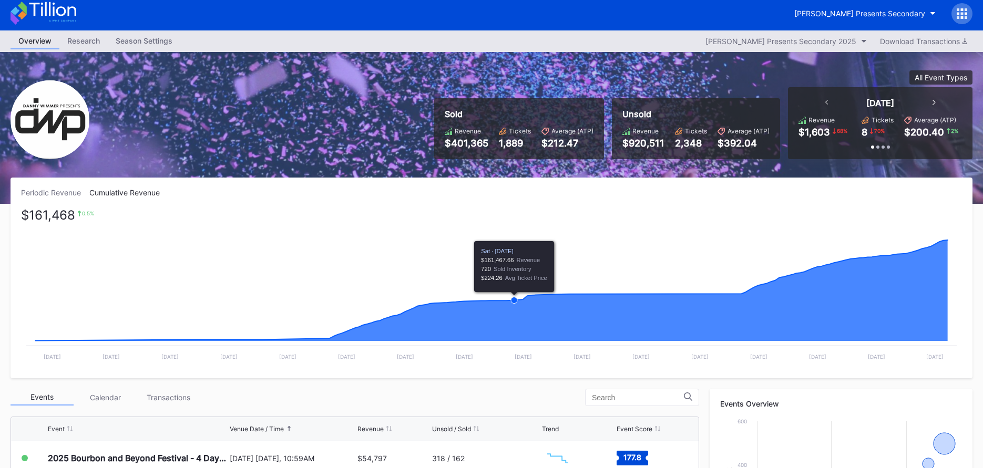
scroll to position [0, 0]
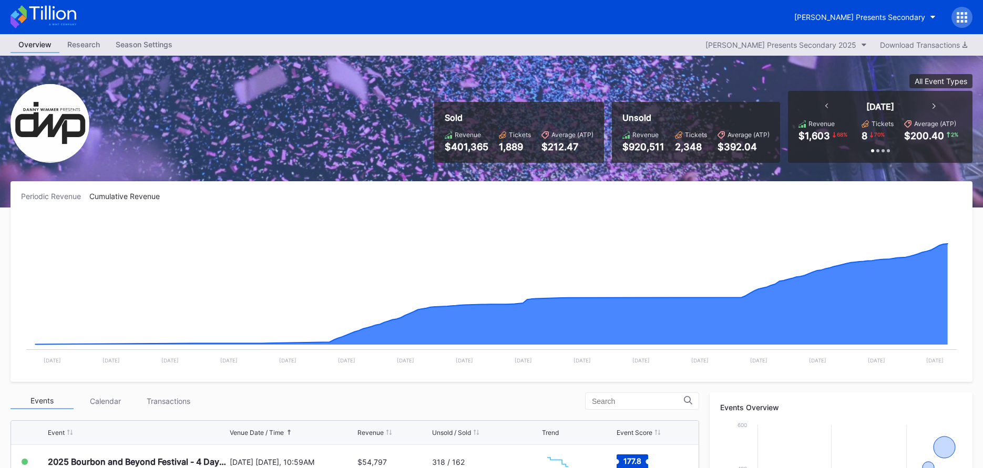
click at [691, 212] on div "Periodic Revenue Cumulative Revenue Created with Highcharts 11.2.0 Chart title …" at bounding box center [492, 281] width 962 height 201
click at [874, 21] on div "[PERSON_NAME] Presents Secondary" at bounding box center [859, 17] width 131 height 9
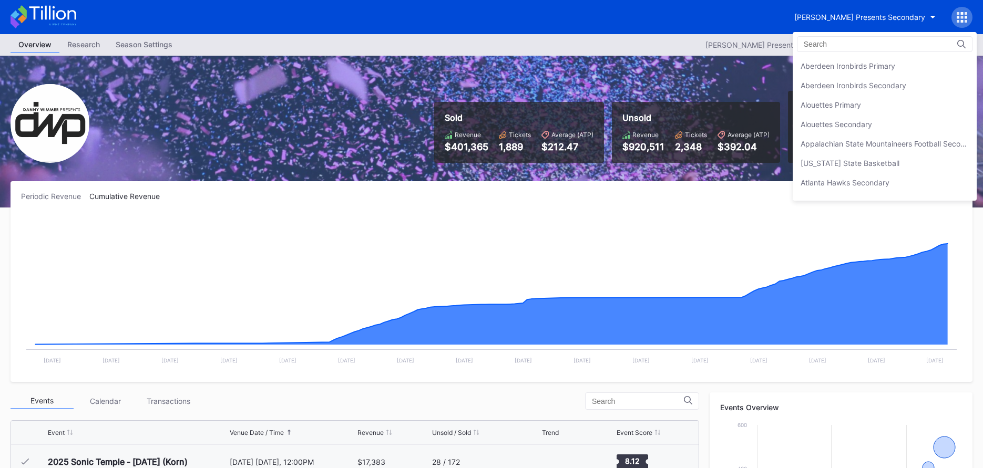
scroll to position [758, 0]
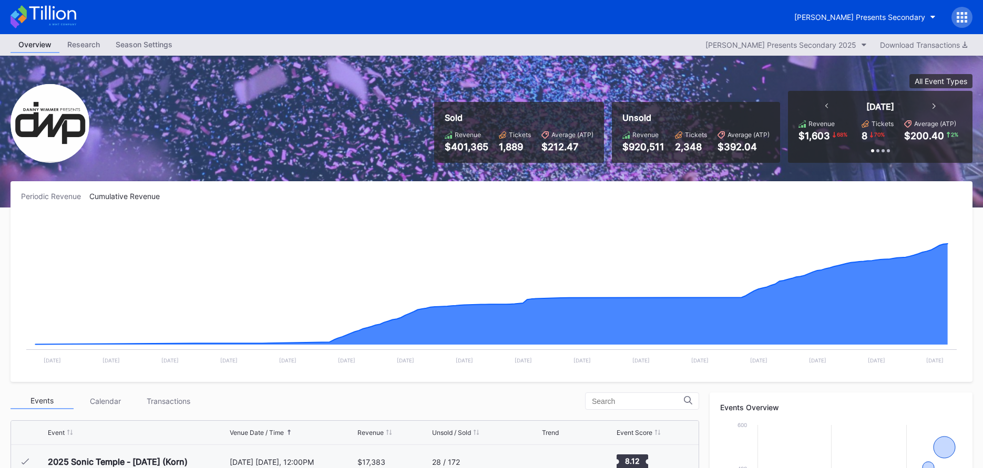
click at [958, 18] on icon at bounding box center [961, 17] width 11 height 11
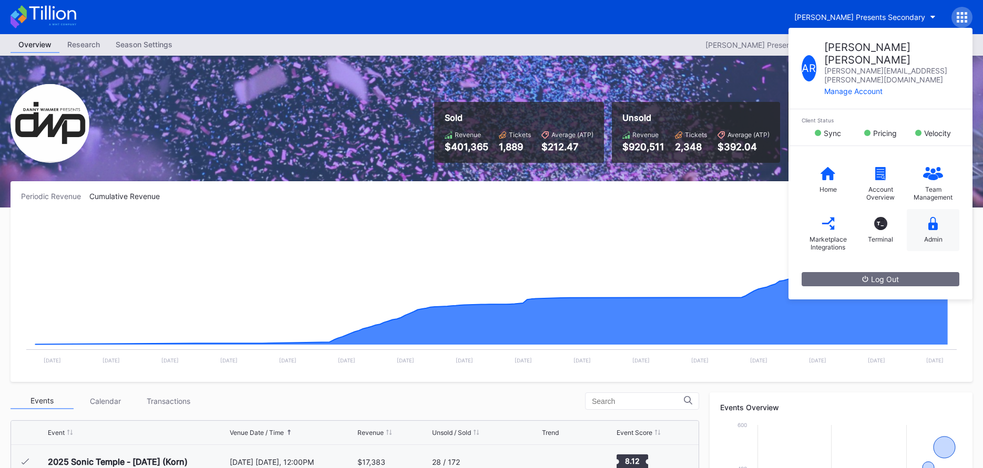
click at [928, 217] on icon at bounding box center [932, 223] width 9 height 13
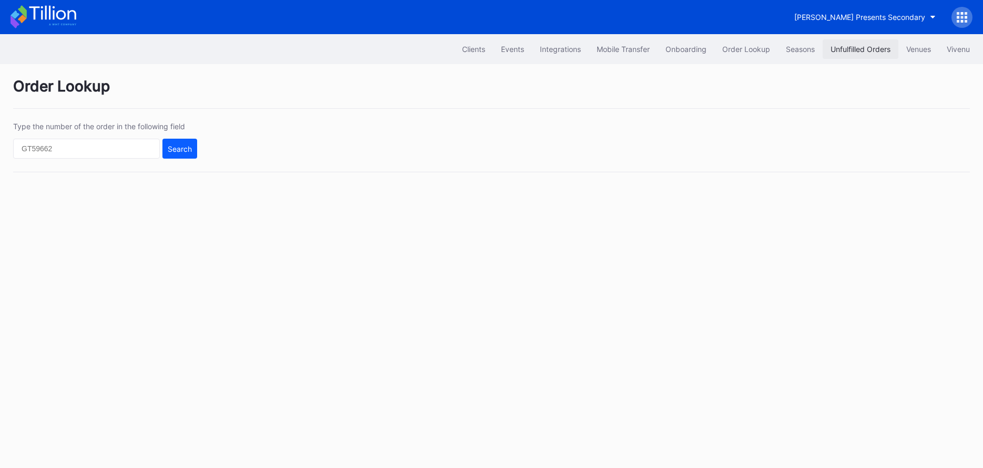
click at [846, 56] on button "Unfulfilled Orders" at bounding box center [860, 48] width 76 height 19
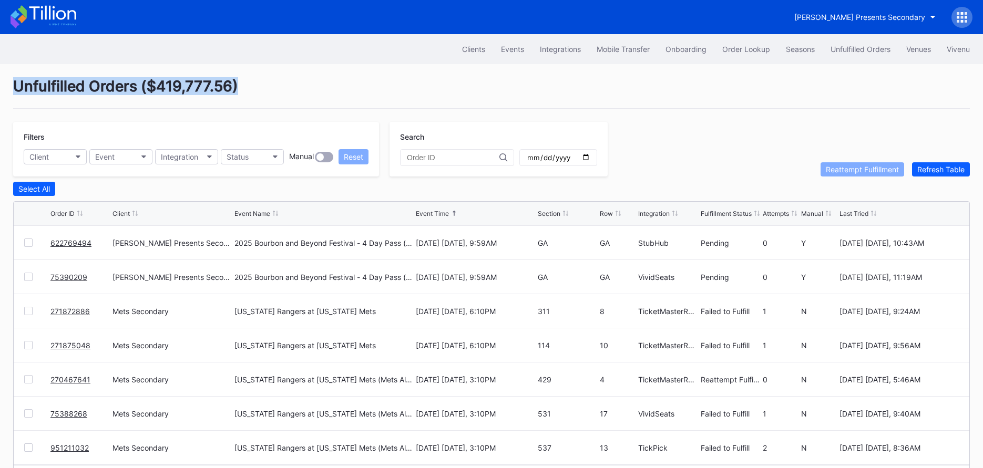
drag, startPoint x: 15, startPoint y: 86, endPoint x: 236, endPoint y: 86, distance: 221.2
click at [236, 86] on div "Unfulfilled Orders ( $419,777.56 )" at bounding box center [491, 93] width 956 height 32
click at [71, 92] on div "Unfulfilled Orders ( $419,777.56 )" at bounding box center [491, 93] width 956 height 32
drag, startPoint x: 30, startPoint y: 89, endPoint x: 77, endPoint y: 88, distance: 47.3
click at [77, 88] on div "Unfulfilled Orders ( $419,777.56 )" at bounding box center [491, 93] width 956 height 32
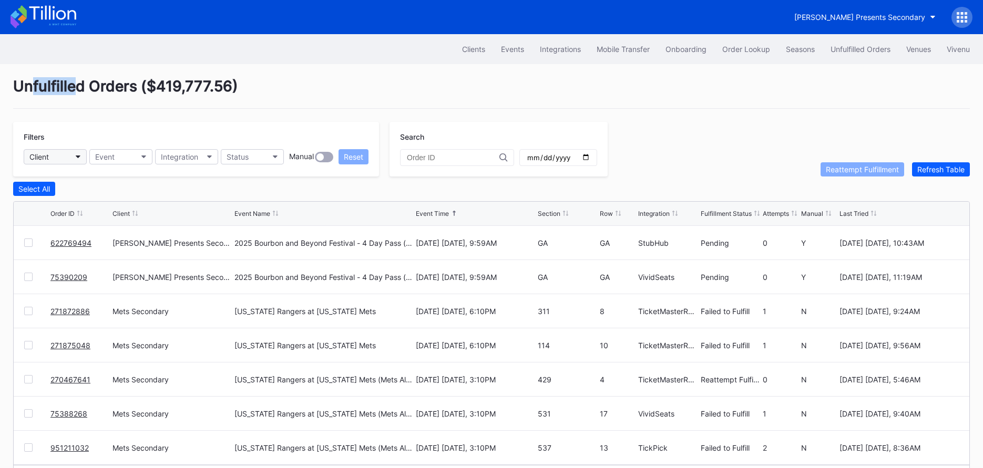
click at [65, 157] on button "Client" at bounding box center [55, 156] width 63 height 15
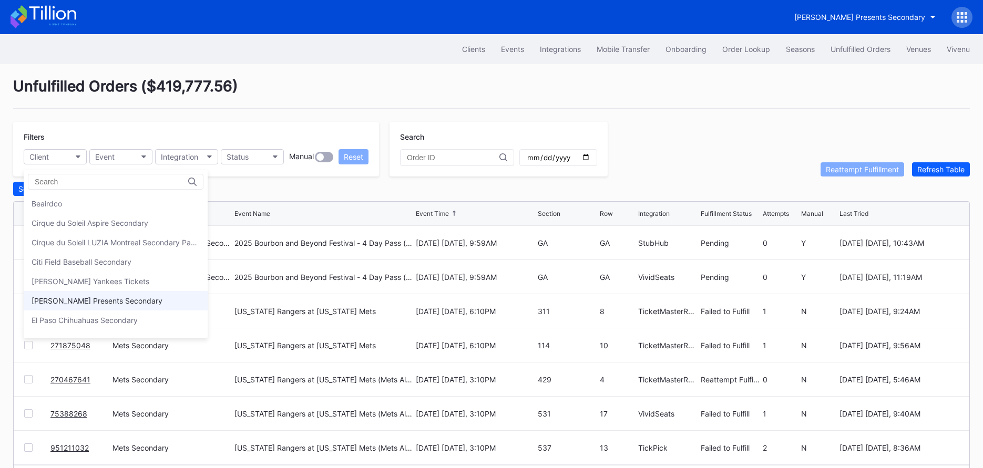
click at [109, 295] on div "[PERSON_NAME] Presents Secondary" at bounding box center [116, 300] width 184 height 19
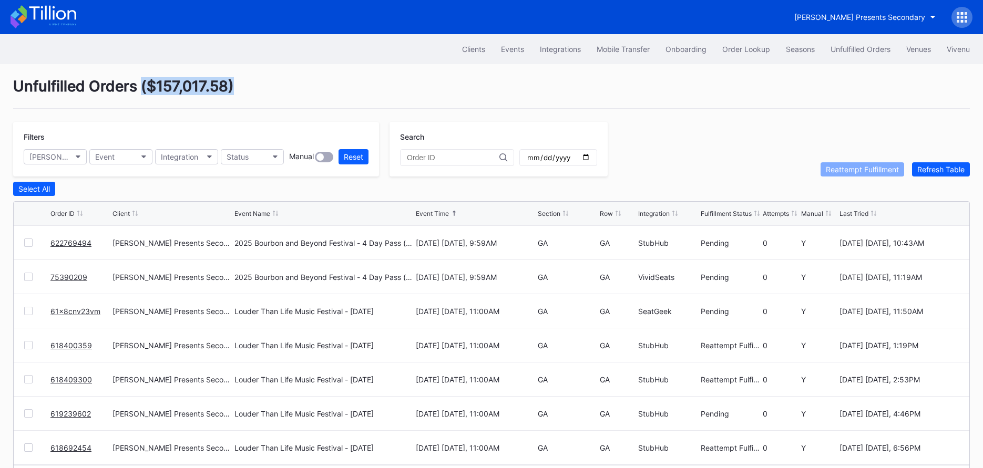
drag, startPoint x: 143, startPoint y: 89, endPoint x: 233, endPoint y: 87, distance: 90.4
click at [233, 87] on div "Unfulfilled Orders ( $157,017.58 )" at bounding box center [491, 93] width 956 height 32
click at [858, 7] on button "[PERSON_NAME] Presents Secondary" at bounding box center [864, 16] width 157 height 19
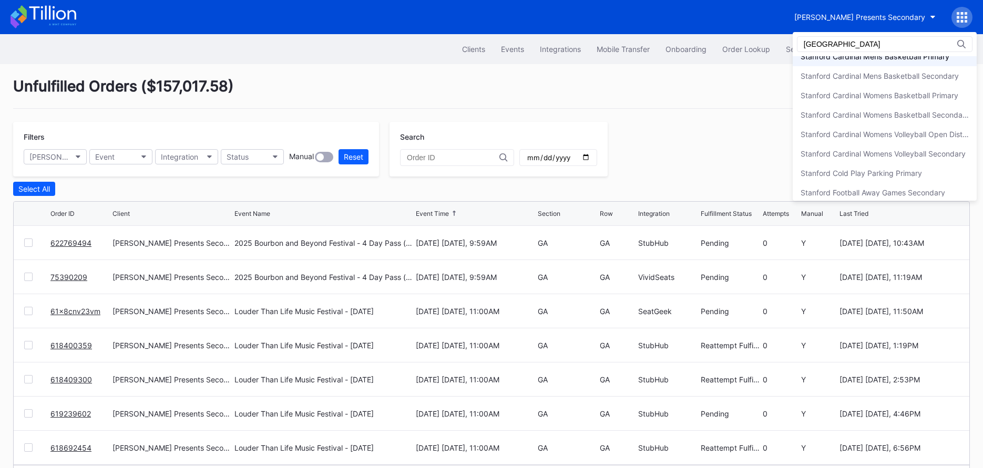
scroll to position [112, 0]
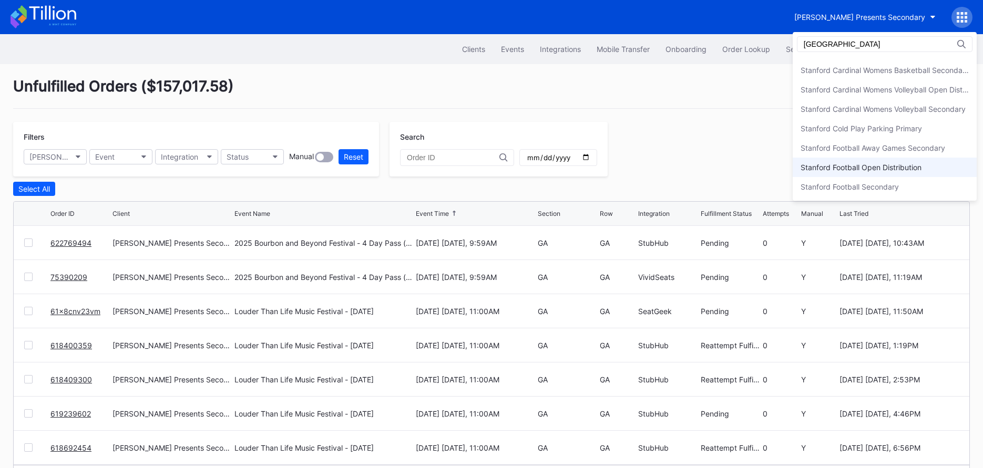
type input "stanford"
click at [904, 172] on div "Stanford Football Open Distribution" at bounding box center [884, 167] width 184 height 19
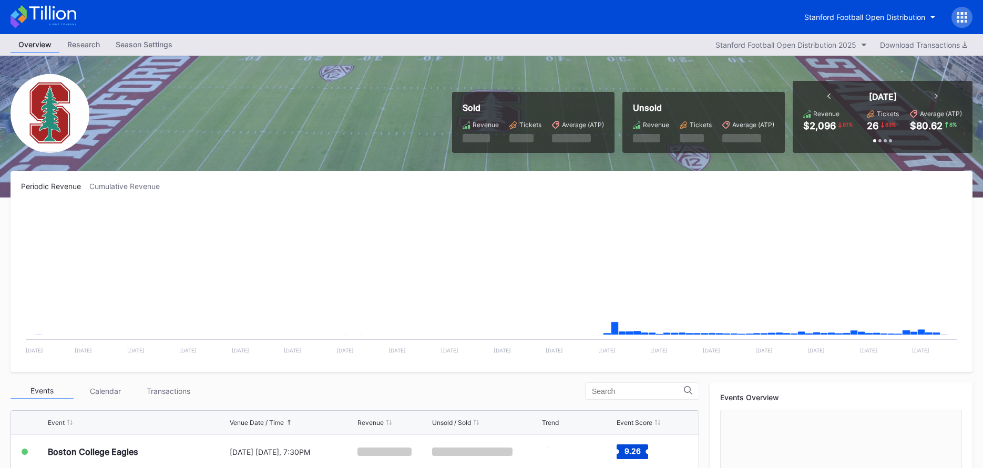
scroll to position [38, 0]
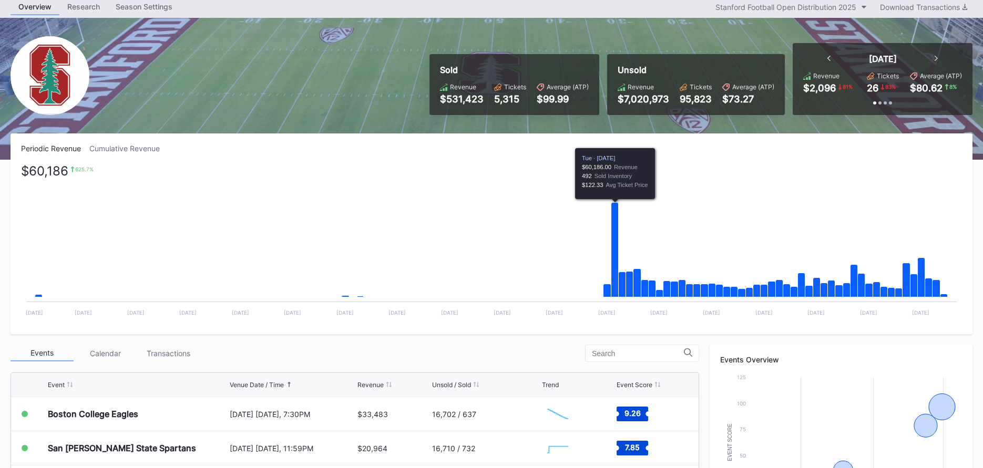
click at [139, 150] on div "Cumulative Revenue" at bounding box center [128, 148] width 79 height 9
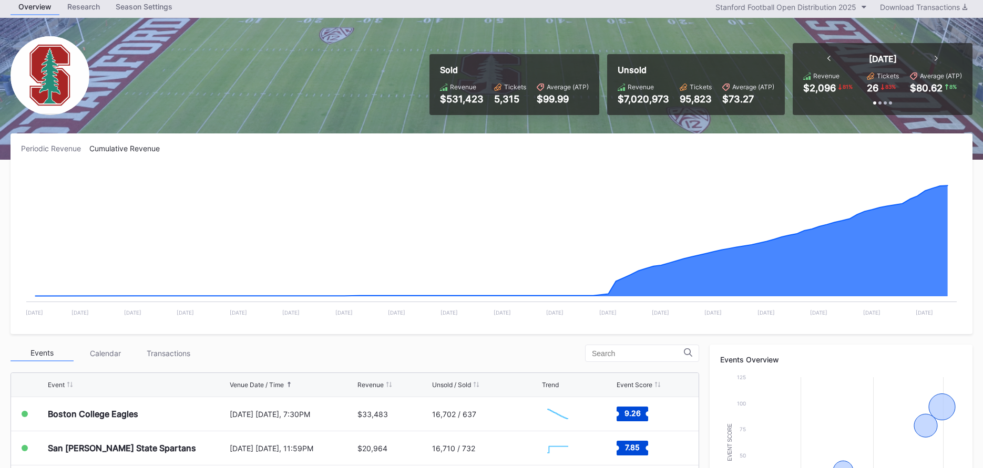
scroll to position [0, 0]
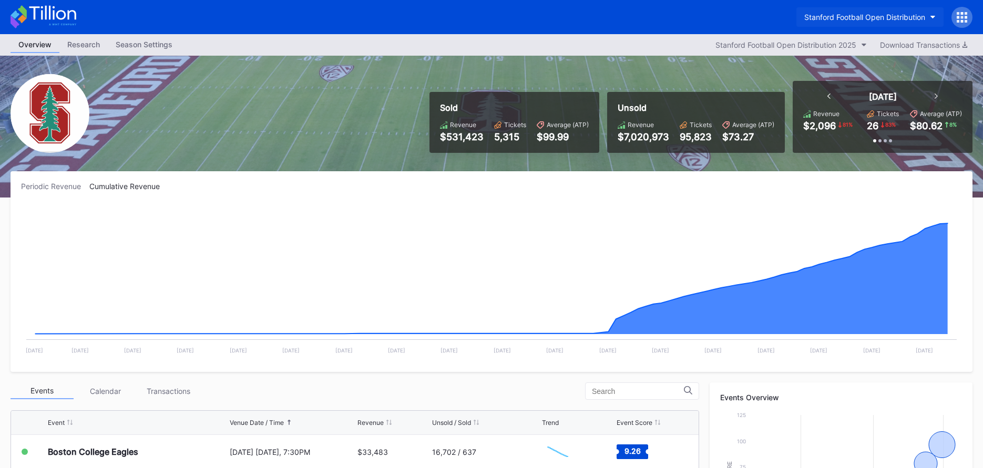
click at [868, 13] on div "Stanford Football Open Distribution" at bounding box center [864, 17] width 121 height 9
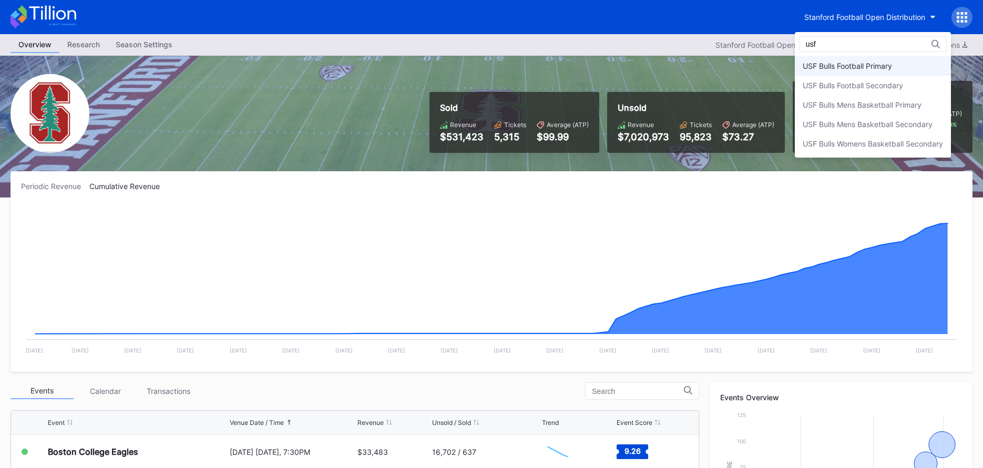
type input "usf"
click at [892, 69] on div "USF Bulls Football Primary" at bounding box center [846, 65] width 89 height 9
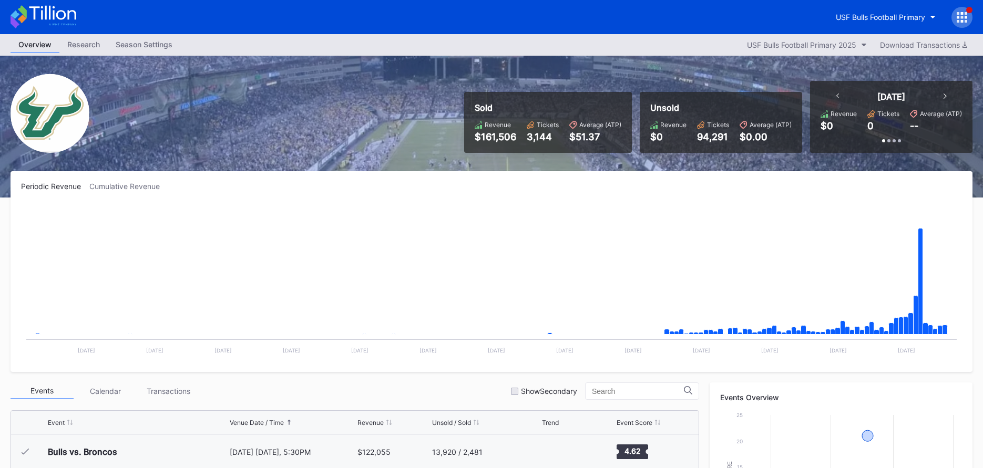
click at [131, 190] on div "Cumulative Revenue" at bounding box center [128, 186] width 79 height 9
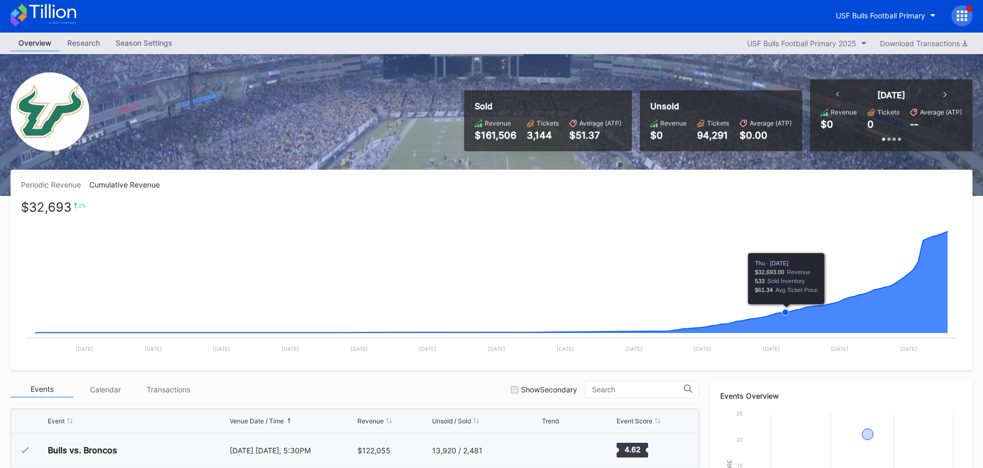
scroll to position [6, 0]
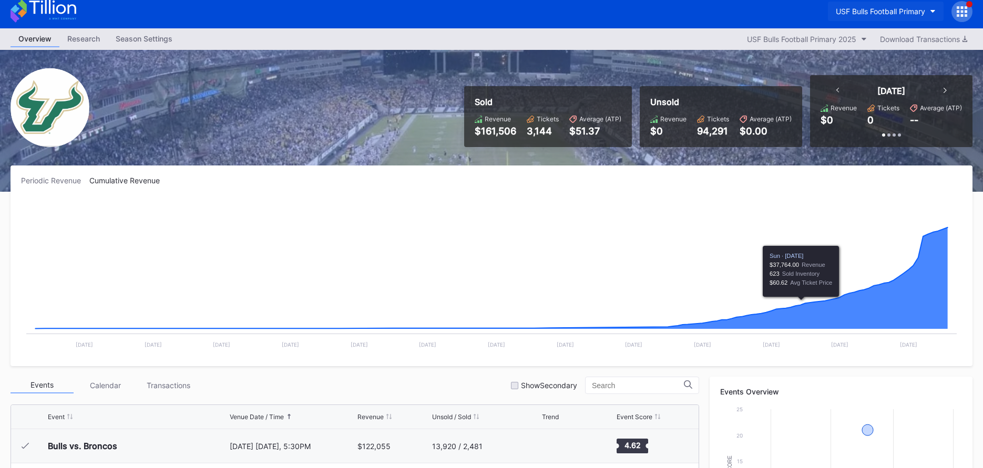
click at [913, 9] on div "USF Bulls Football Primary" at bounding box center [880, 11] width 89 height 9
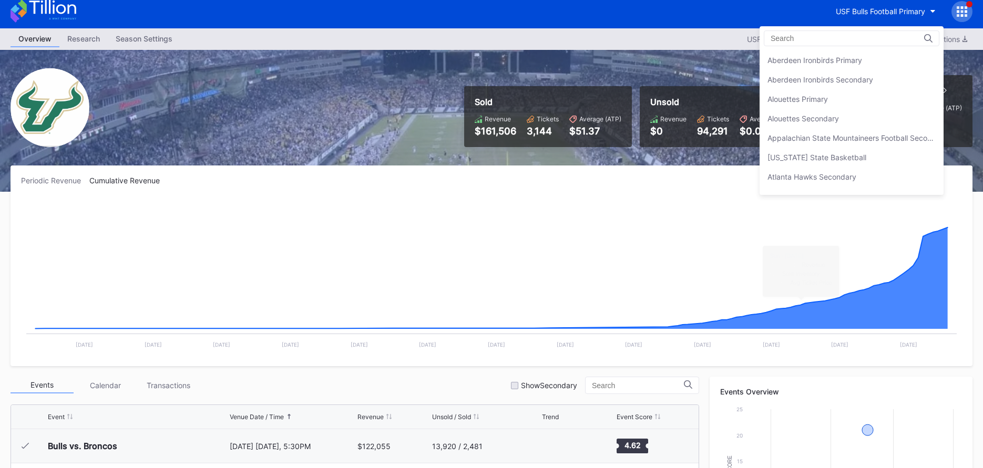
scroll to position [3500, 0]
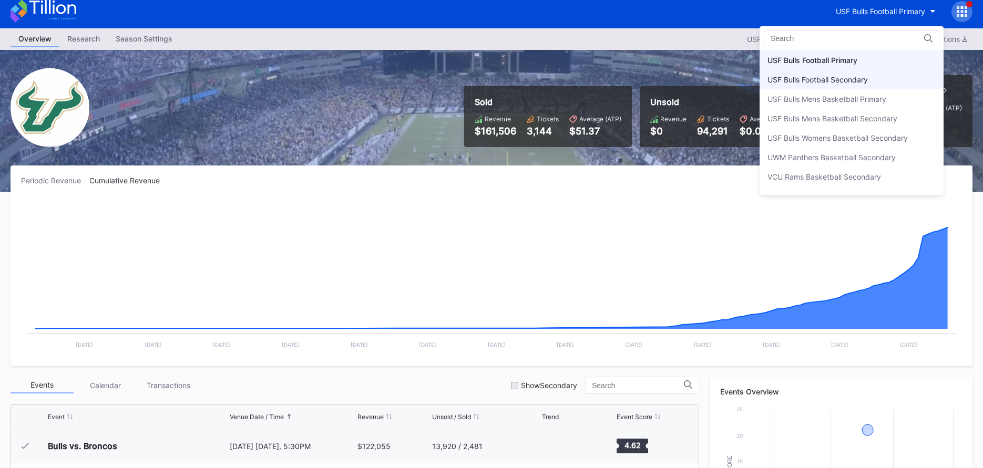
click at [887, 81] on div "USF Bulls Football Secondary" at bounding box center [851, 79] width 184 height 19
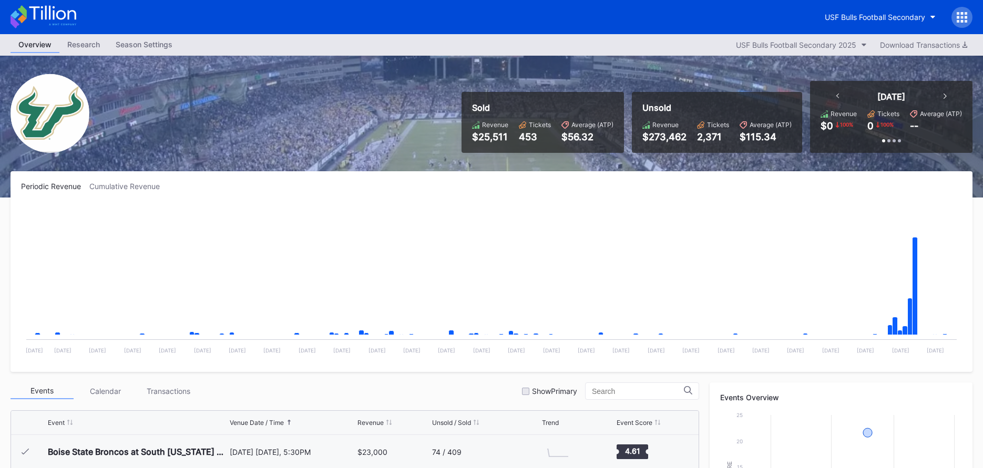
click at [149, 179] on div "Periodic Revenue Cumulative Revenue Created with Highcharts 11.2.0 Chart title …" at bounding box center [492, 271] width 962 height 201
click at [860, 17] on div "USF Bulls Football Secondary" at bounding box center [875, 17] width 100 height 9
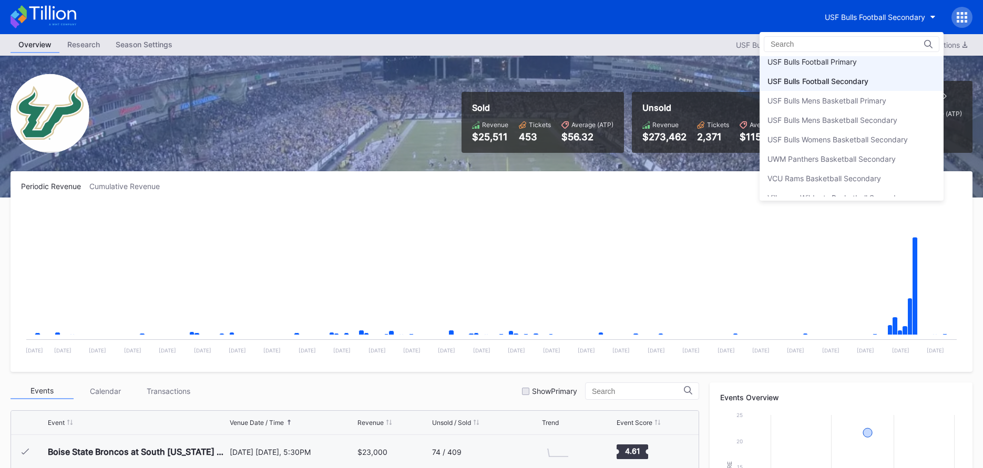
scroll to position [3504, 0]
click at [852, 68] on div "USF Bulls Football Primary" at bounding box center [851, 62] width 184 height 19
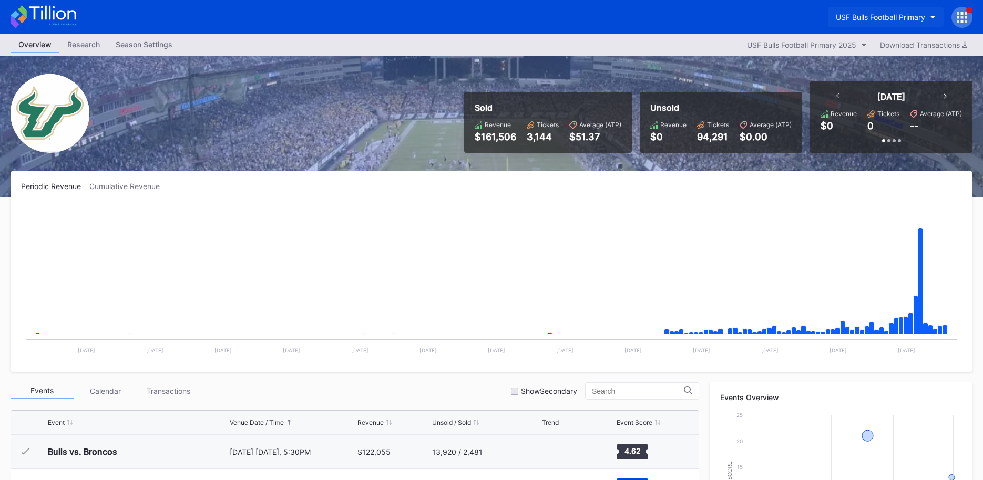
click at [876, 12] on button "USF Bulls Football Primary" at bounding box center [886, 16] width 116 height 19
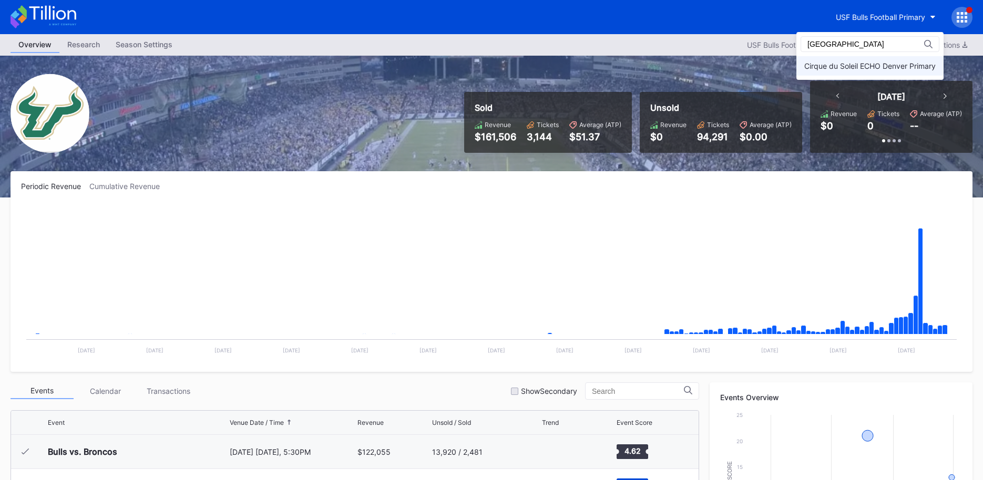
type input "denver"
click at [867, 67] on div "Cirque du Soleil ECHO Denver Primary" at bounding box center [869, 65] width 131 height 9
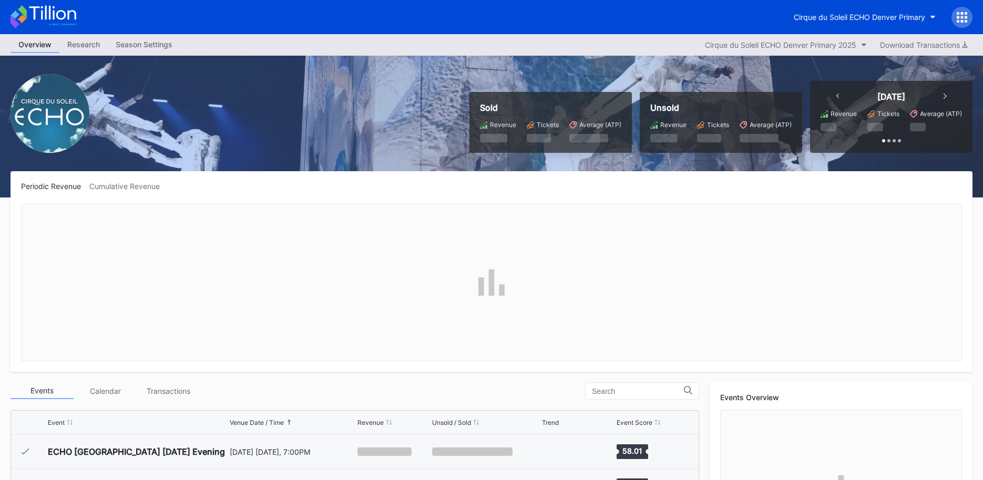
click at [130, 189] on div "Cumulative Revenue" at bounding box center [128, 186] width 79 height 9
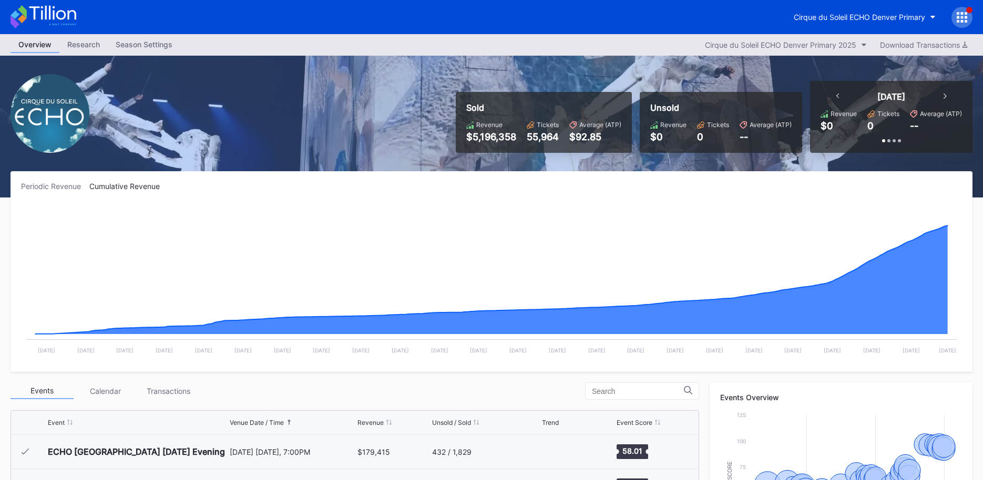
drag, startPoint x: 78, startPoint y: 18, endPoint x: 69, endPoint y: 18, distance: 8.9
click at [70, 18] on div "Cirque du Soleil ECHO Denver Primary" at bounding box center [491, 17] width 983 height 34
click at [69, 18] on icon at bounding box center [44, 16] width 66 height 23
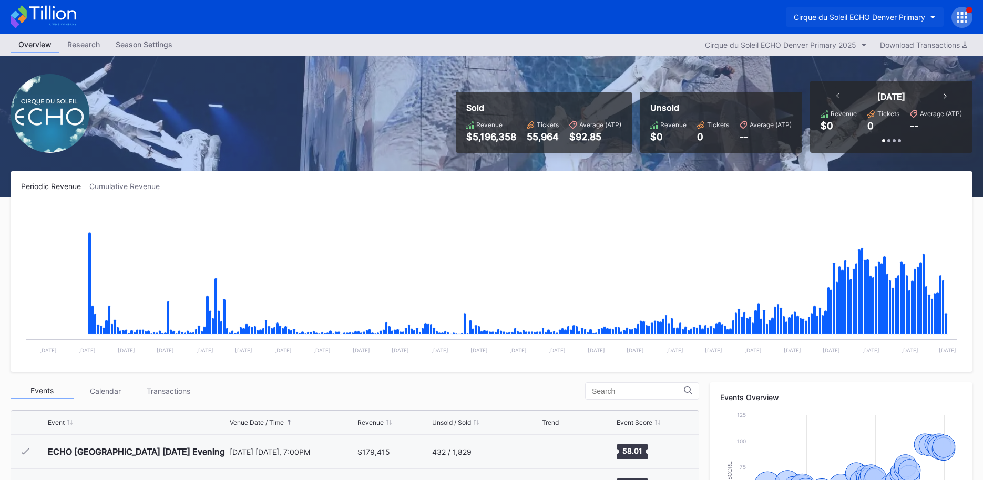
click at [849, 19] on div "Cirque du Soleil ECHO Denver Primary" at bounding box center [859, 17] width 131 height 9
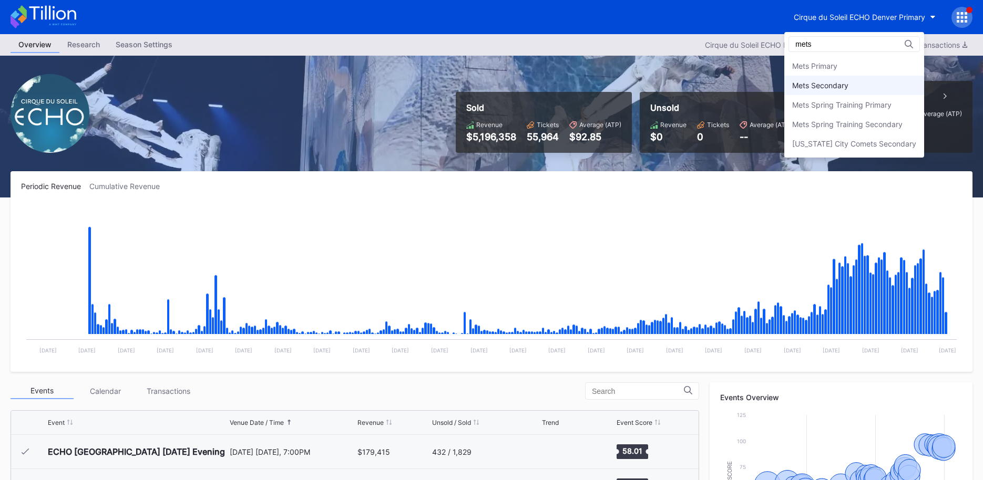
type input "mets"
click at [849, 81] on div "Mets Secondary" at bounding box center [854, 85] width 140 height 19
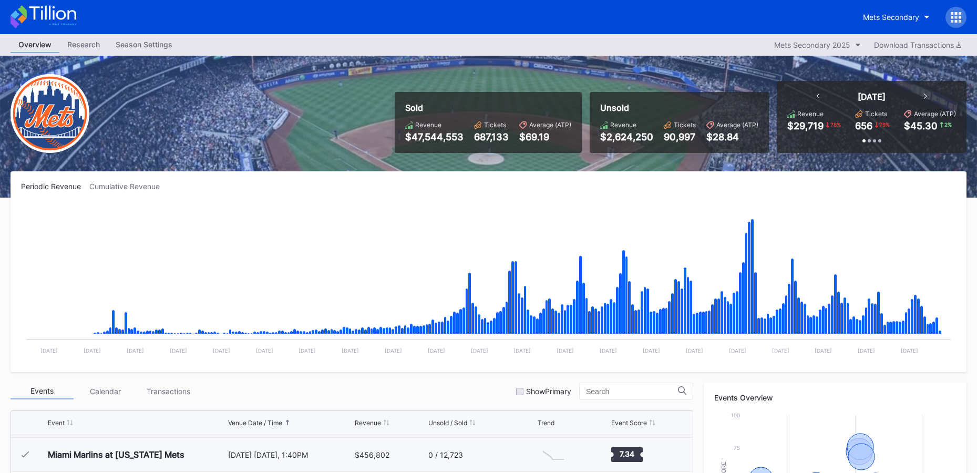
click at [61, 11] on icon at bounding box center [52, 13] width 47 height 14
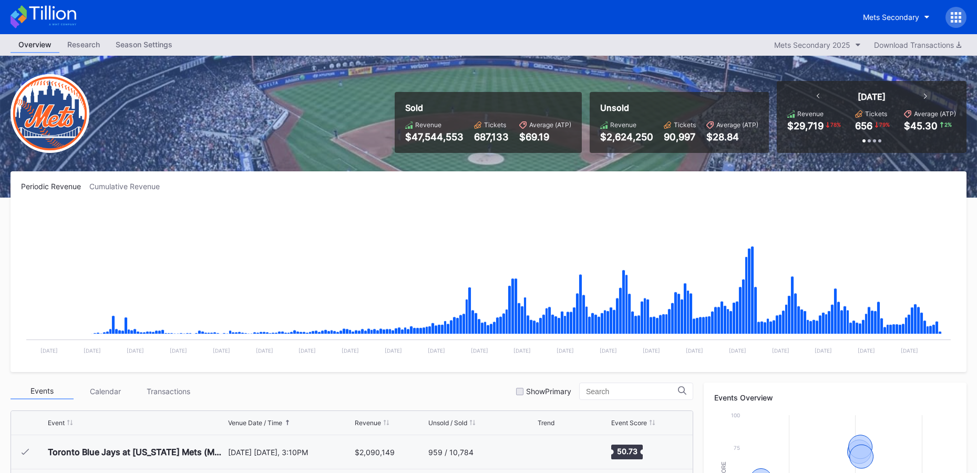
scroll to position [2389, 0]
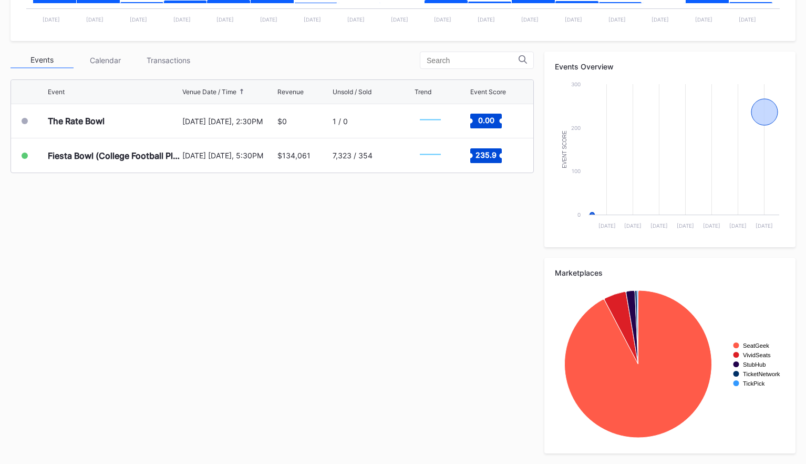
click at [429, 191] on div "Event Venue Date / Time Revenue Unsold / Sold Trend Event Score The Rate Bowl […" at bounding box center [272, 139] width 523 height 131
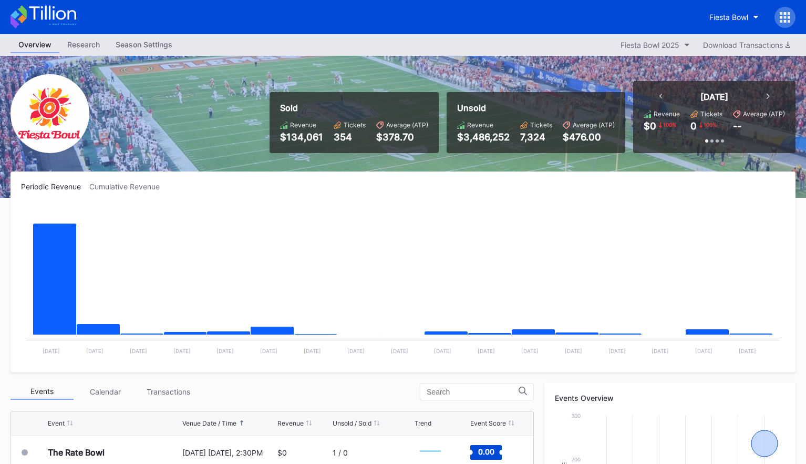
click at [39, 19] on icon at bounding box center [44, 16] width 66 height 23
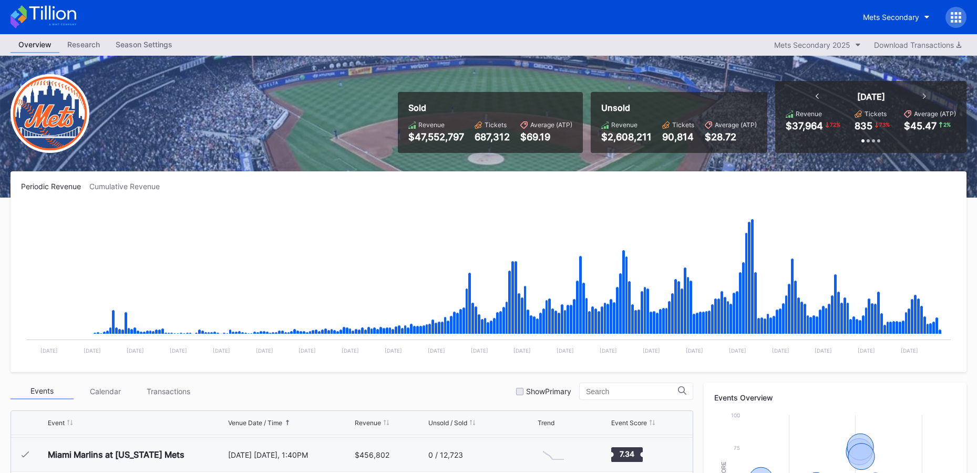
scroll to position [322, 0]
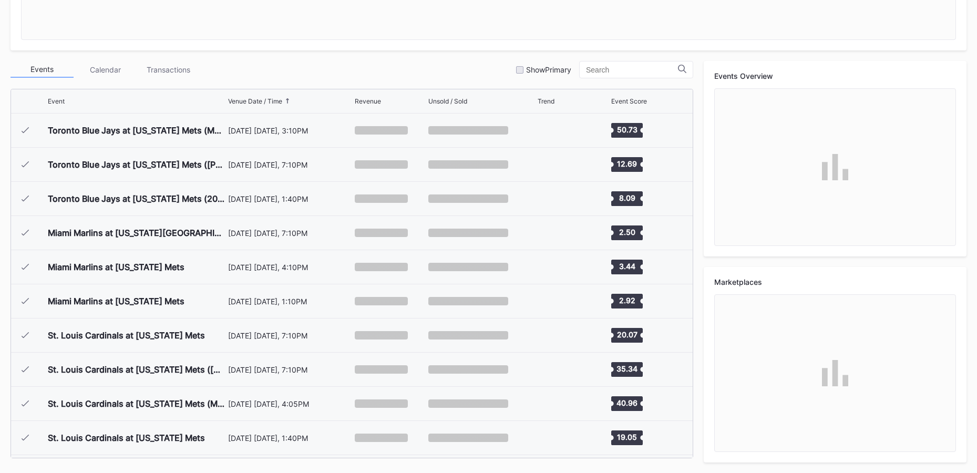
scroll to position [2389, 0]
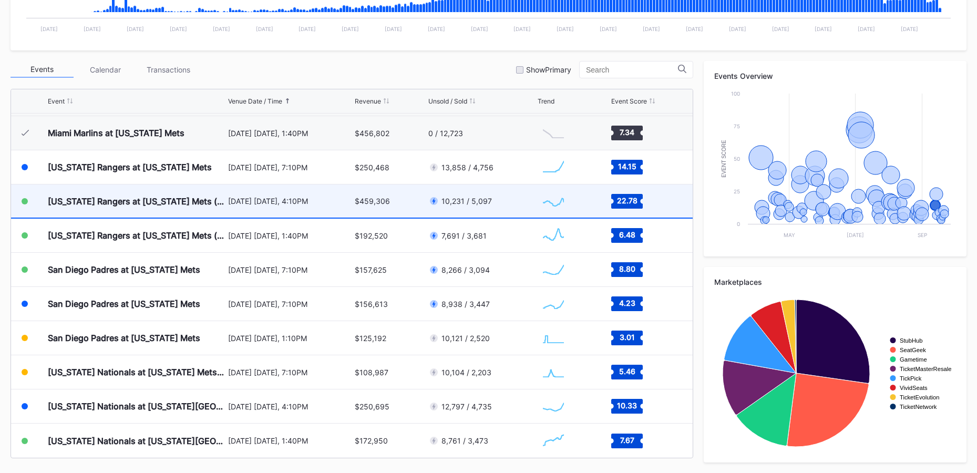
click at [489, 201] on div "10,231 / 5,097" at bounding box center [466, 201] width 50 height 9
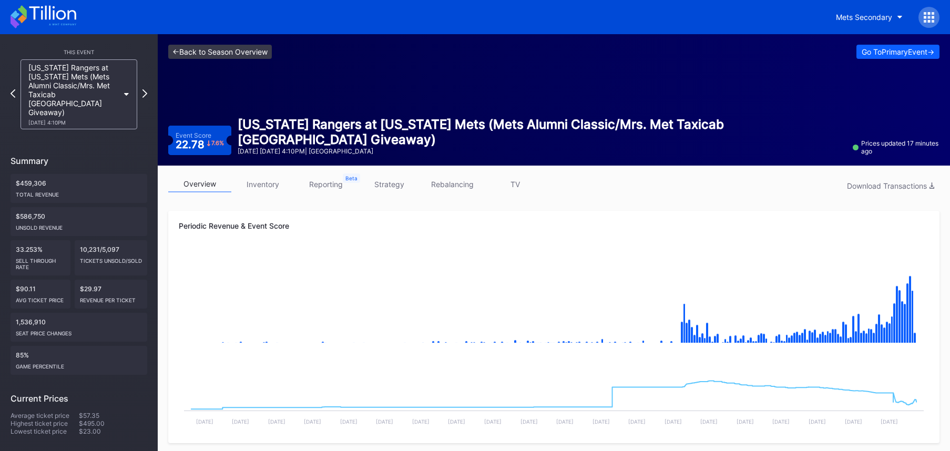
click at [238, 50] on link "<- Back to Season Overview" at bounding box center [220, 52] width 104 height 14
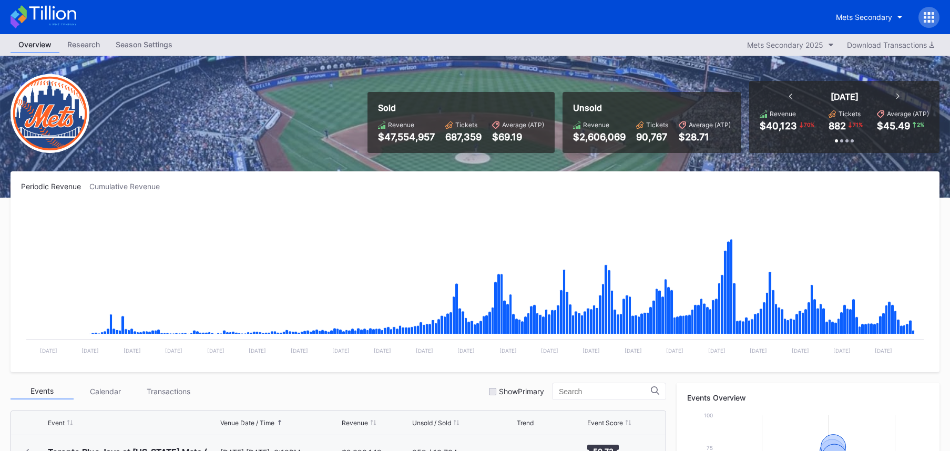
scroll to position [2389, 0]
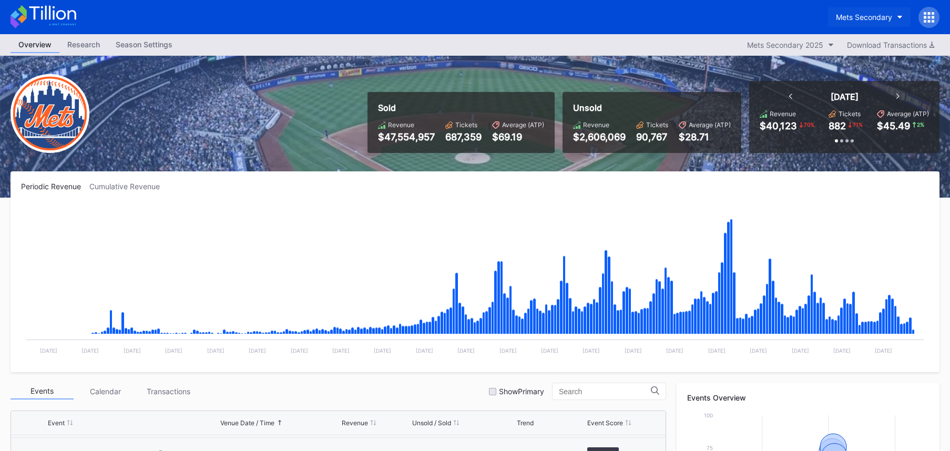
click at [871, 16] on div "Mets Secondary" at bounding box center [864, 17] width 56 height 9
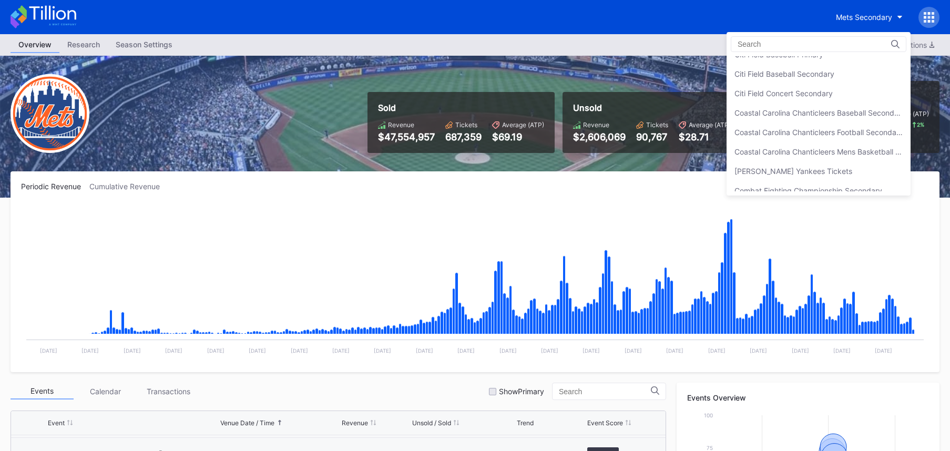
scroll to position [571, 0]
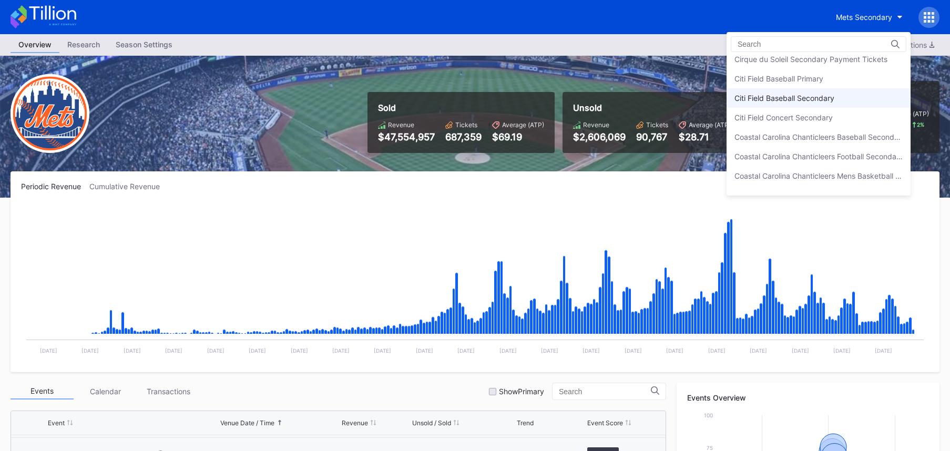
click at [842, 94] on div "Citi Field Baseball Secondary" at bounding box center [818, 97] width 184 height 19
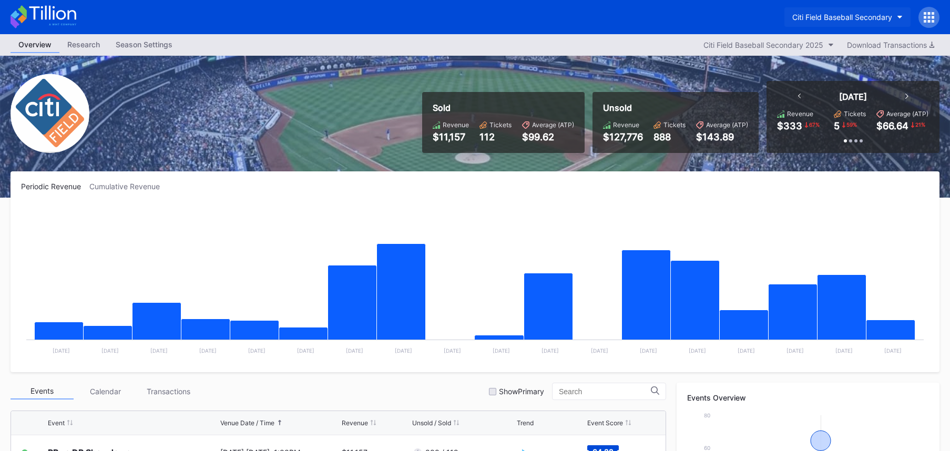
click at [846, 20] on div "Citi Field Baseball Secondary" at bounding box center [842, 17] width 100 height 9
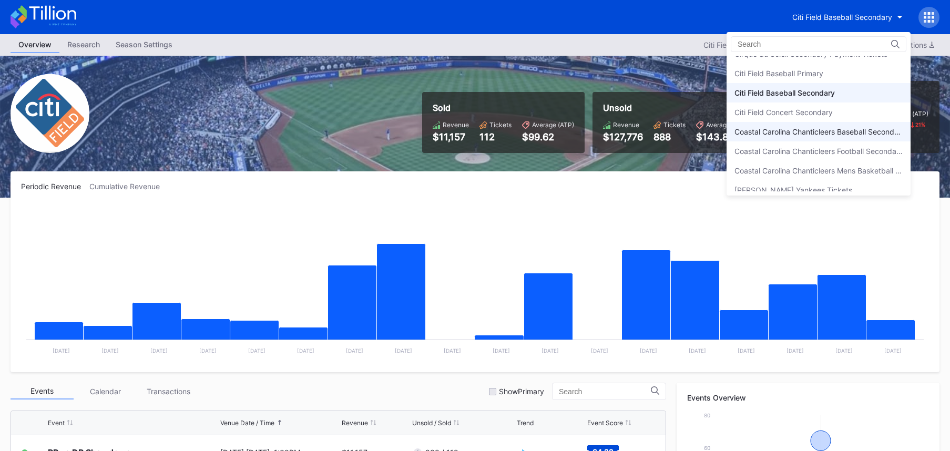
scroll to position [575, 0]
click at [820, 81] on div "Citi Field Baseball Primary" at bounding box center [818, 73] width 184 height 19
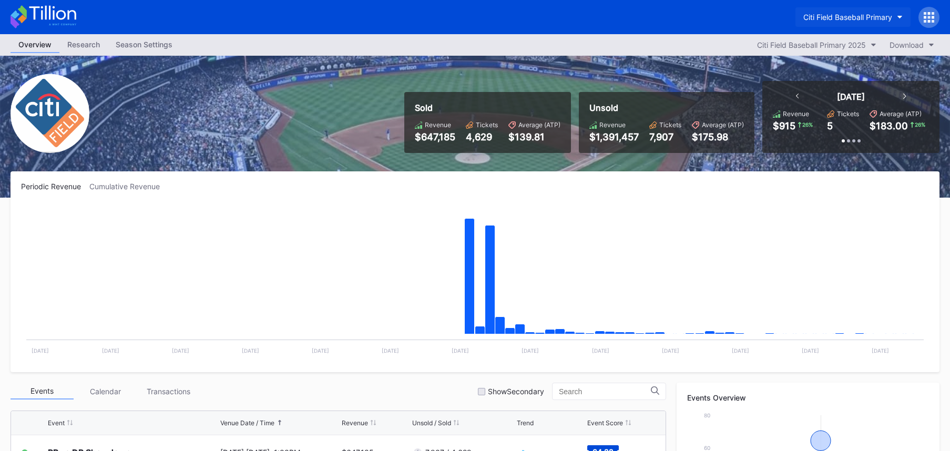
click at [842, 22] on button "Citi Field Baseball Primary" at bounding box center [852, 16] width 115 height 19
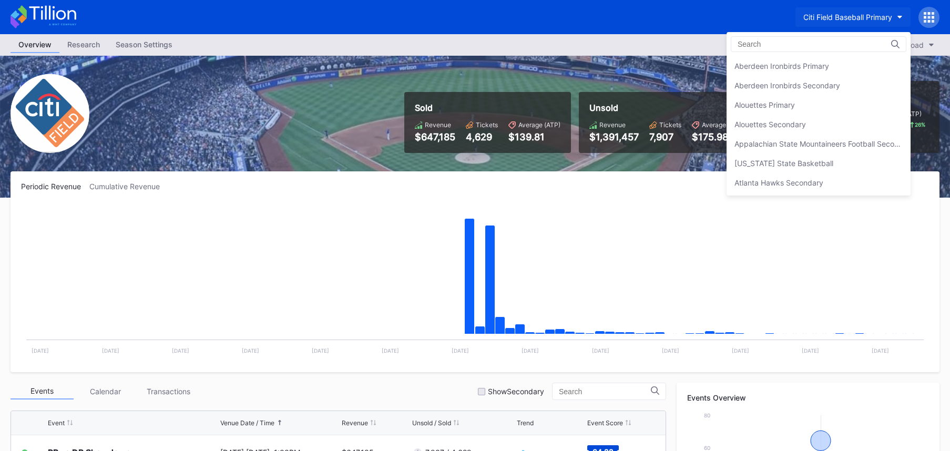
scroll to position [583, 0]
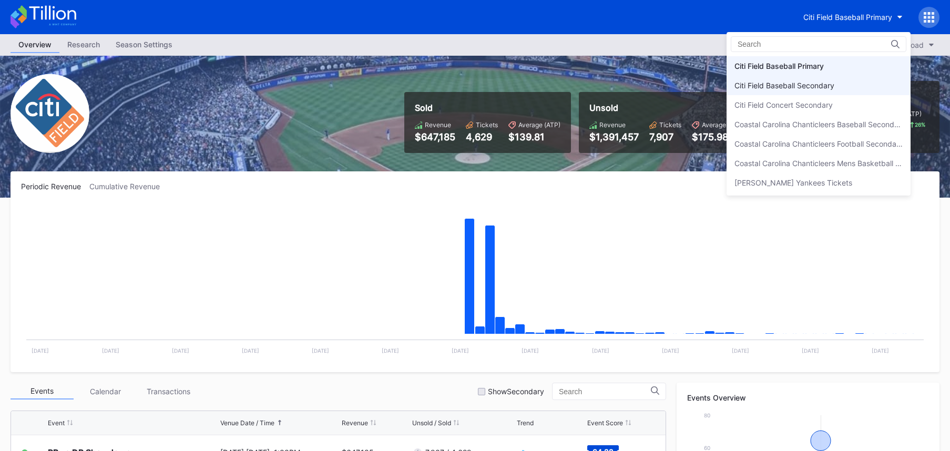
click at [832, 76] on div "Citi Field Baseball Secondary" at bounding box center [818, 85] width 184 height 19
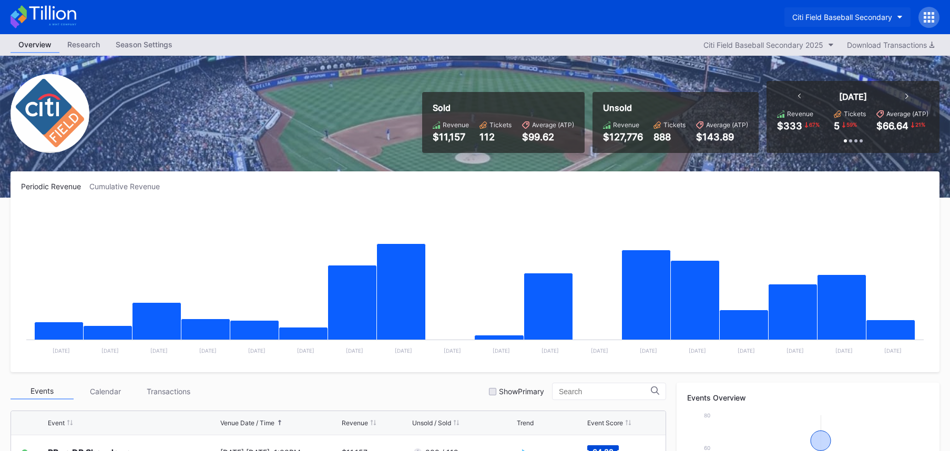
click at [840, 22] on button "Citi Field Baseball Secondary" at bounding box center [847, 16] width 126 height 19
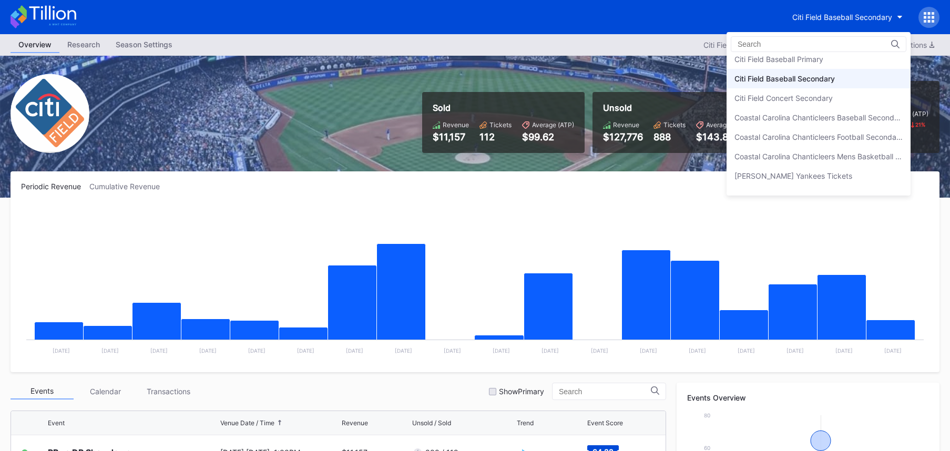
scroll to position [583, 0]
click at [843, 72] on div "Citi Field Baseball Primary" at bounding box center [818, 66] width 184 height 19
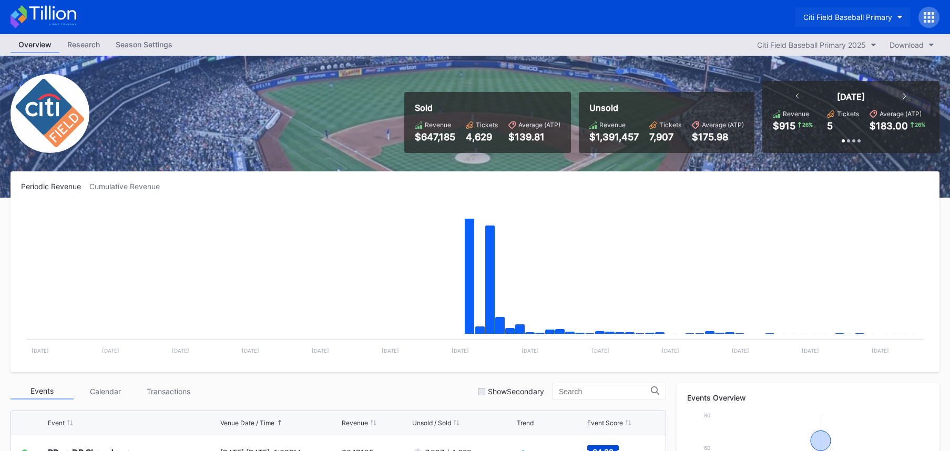
click at [856, 22] on button "Citi Field Baseball Primary" at bounding box center [852, 16] width 115 height 19
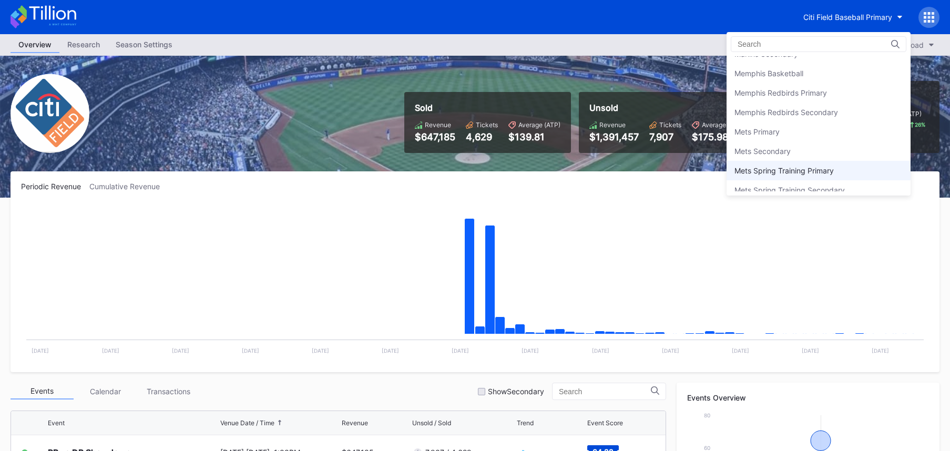
scroll to position [1592, 0]
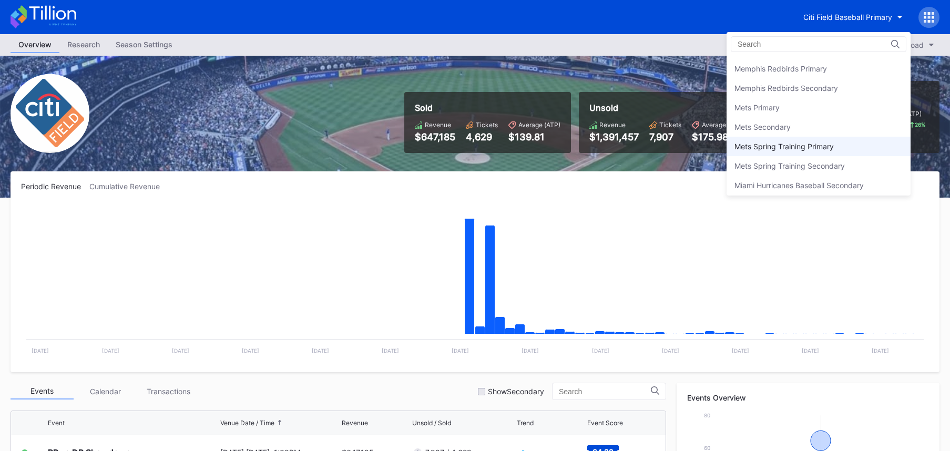
click at [823, 142] on div "Mets Spring Training Primary" at bounding box center [783, 146] width 99 height 9
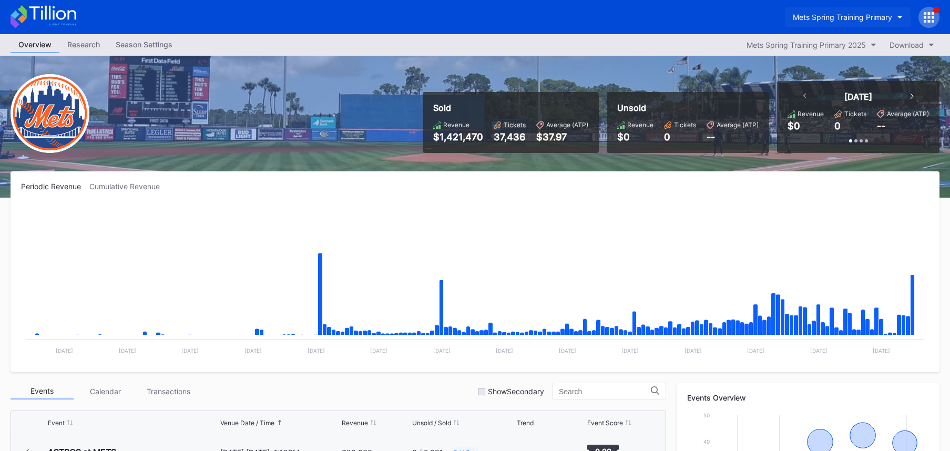
click at [837, 18] on div "Mets Spring Training Primary" at bounding box center [841, 17] width 99 height 9
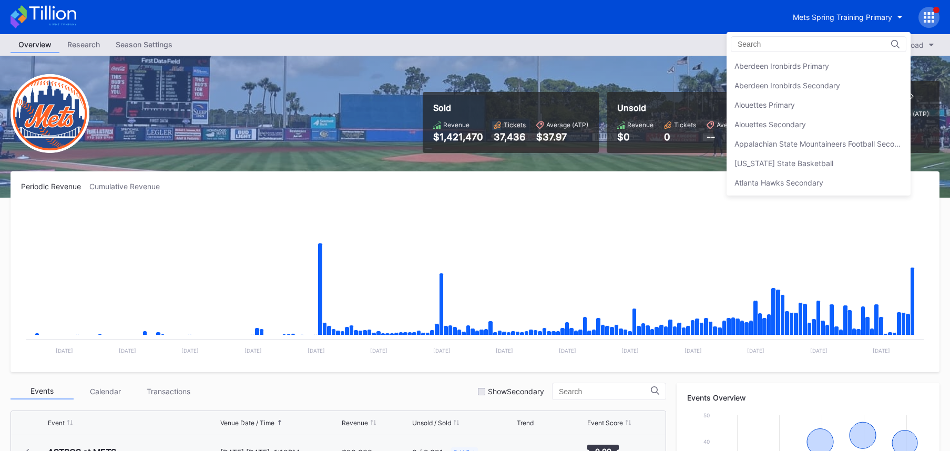
scroll to position [1672, 0]
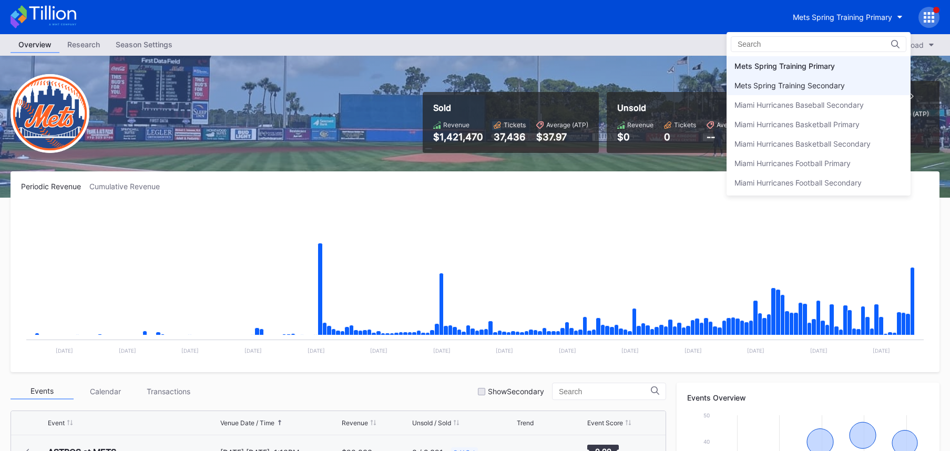
click at [842, 85] on div "Mets Spring Training Secondary" at bounding box center [789, 85] width 110 height 9
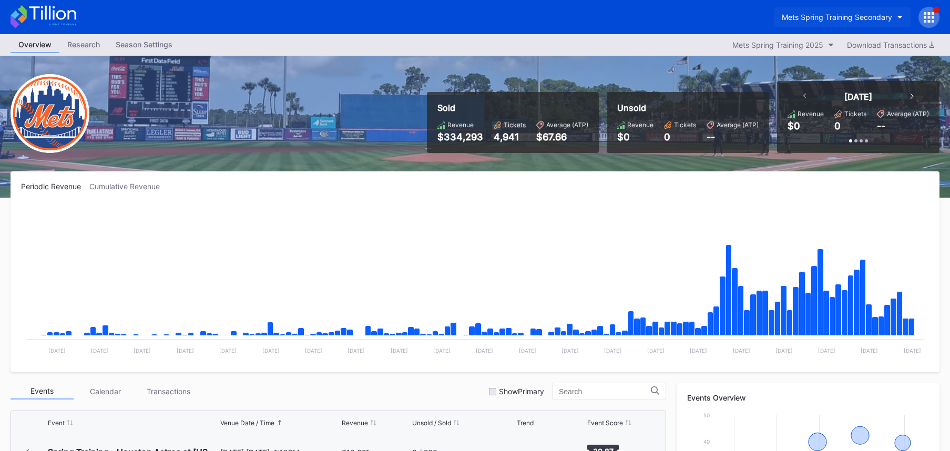
click at [822, 21] on div "Mets Spring Training Secondary" at bounding box center [836, 17] width 110 height 9
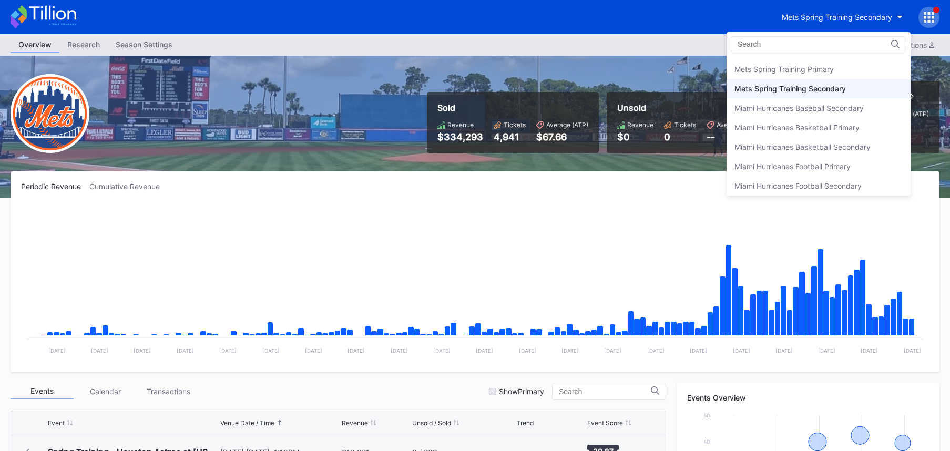
scroll to position [1669, 0]
click at [831, 68] on div "Mets Spring Training Primary" at bounding box center [783, 69] width 99 height 9
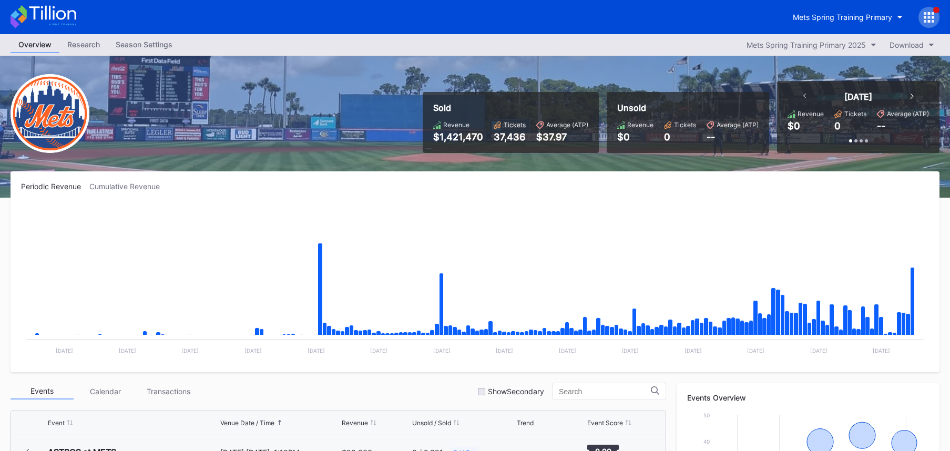
click at [60, 18] on icon at bounding box center [52, 13] width 47 height 14
click at [810, 17] on div "Mets Spring Training Primary" at bounding box center [841, 17] width 99 height 9
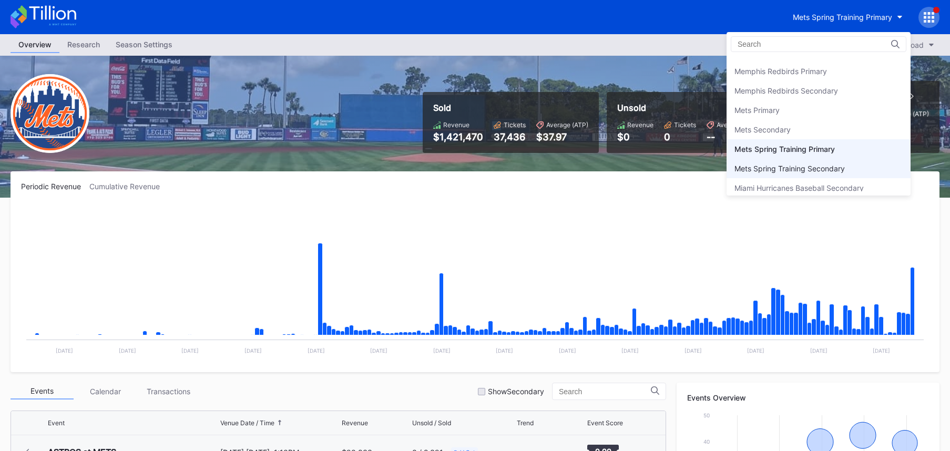
scroll to position [1587, 0]
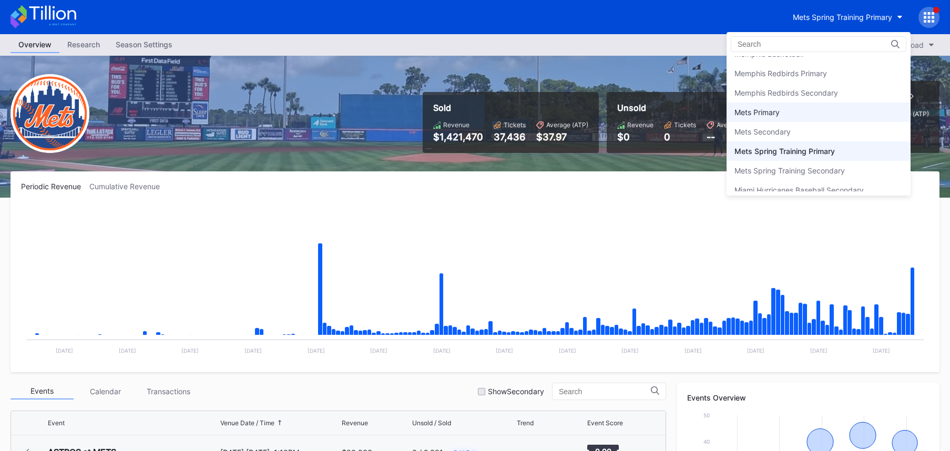
click at [809, 102] on div "Mets Primary" at bounding box center [818, 111] width 184 height 19
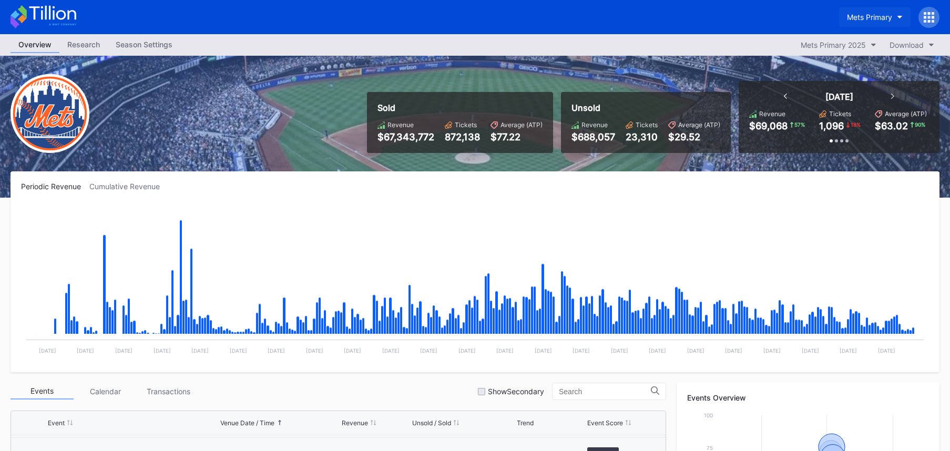
click at [881, 18] on div "Mets Primary" at bounding box center [869, 17] width 45 height 9
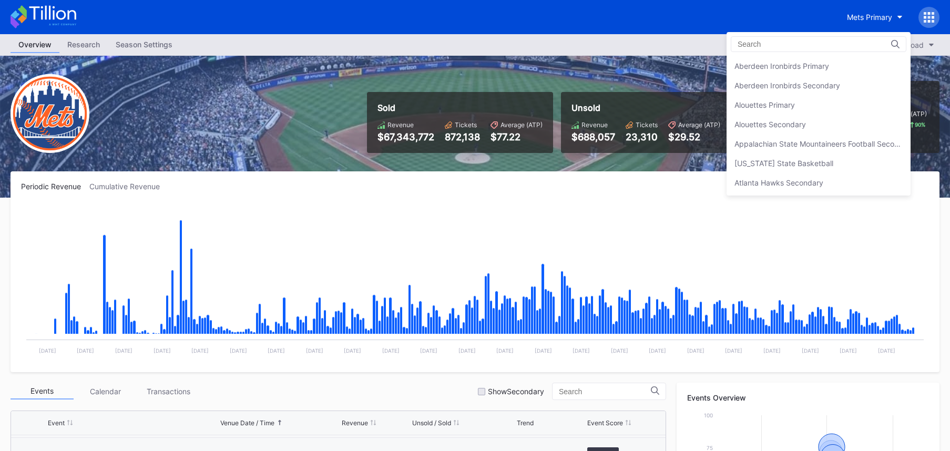
scroll to position [1633, 0]
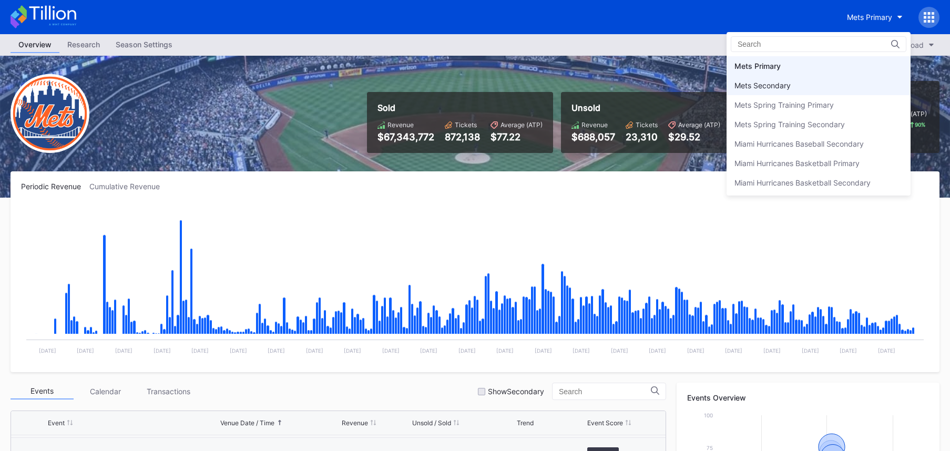
click at [862, 80] on div "Mets Secondary" at bounding box center [818, 85] width 184 height 19
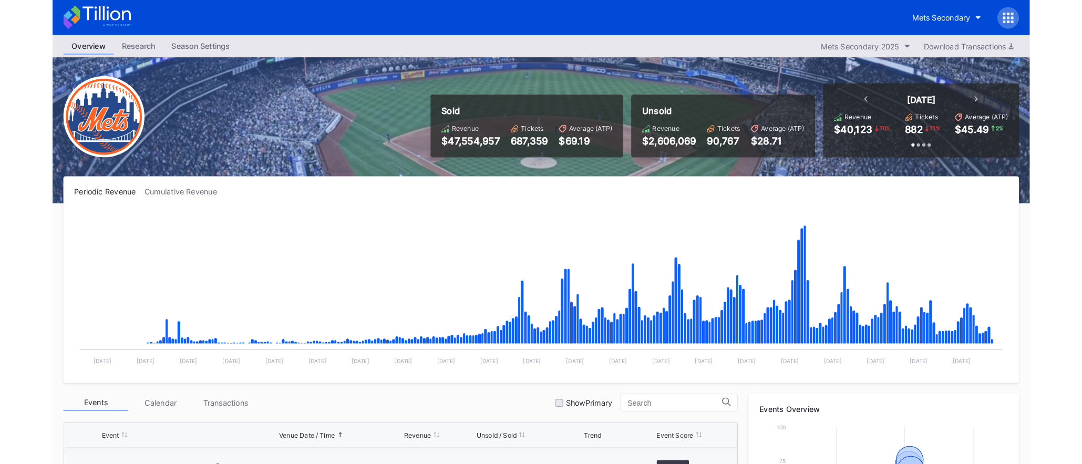
scroll to position [1, 0]
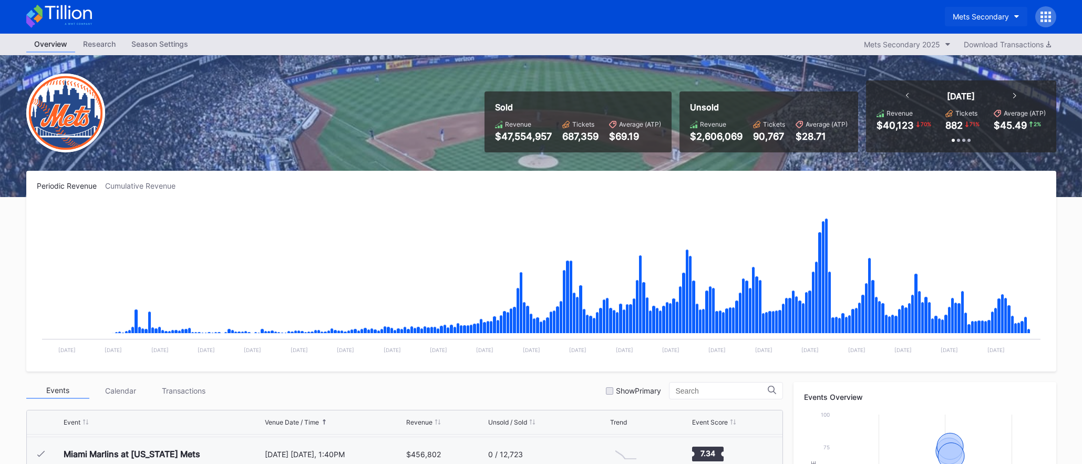
click at [976, 15] on div "Mets Secondary" at bounding box center [981, 16] width 56 height 9
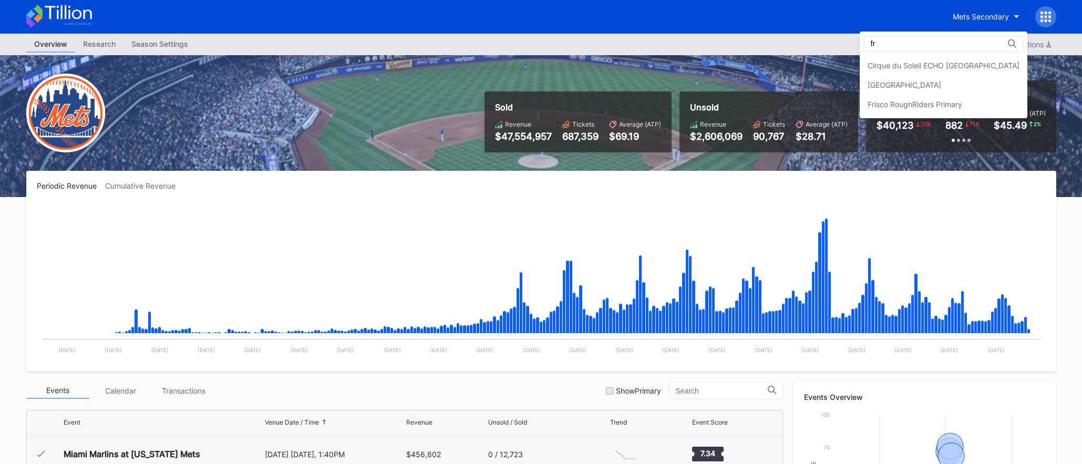
scroll to position [0, 0]
type input "f"
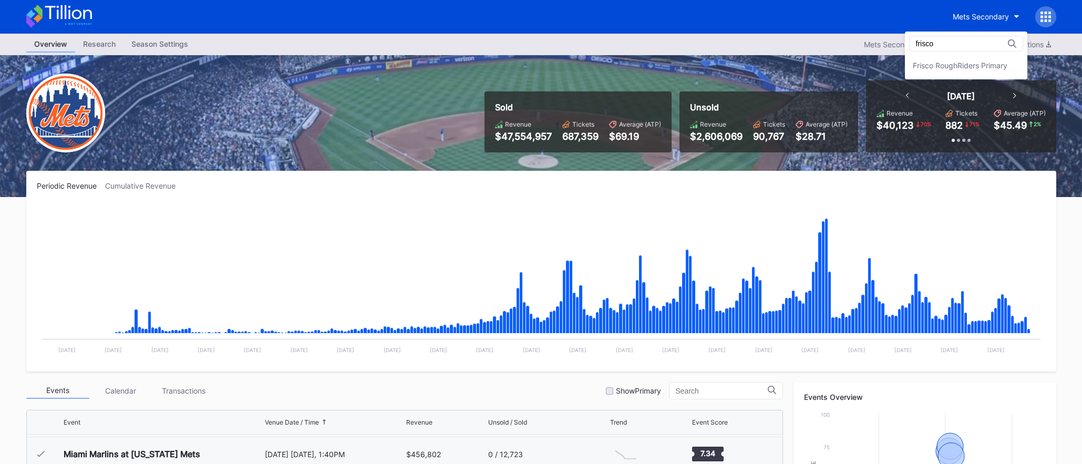
type input "frisco"
click at [976, 50] on div "frisco" at bounding box center [966, 44] width 114 height 16
click at [976, 58] on div "Frisco RoughRiders Primary" at bounding box center [966, 65] width 122 height 19
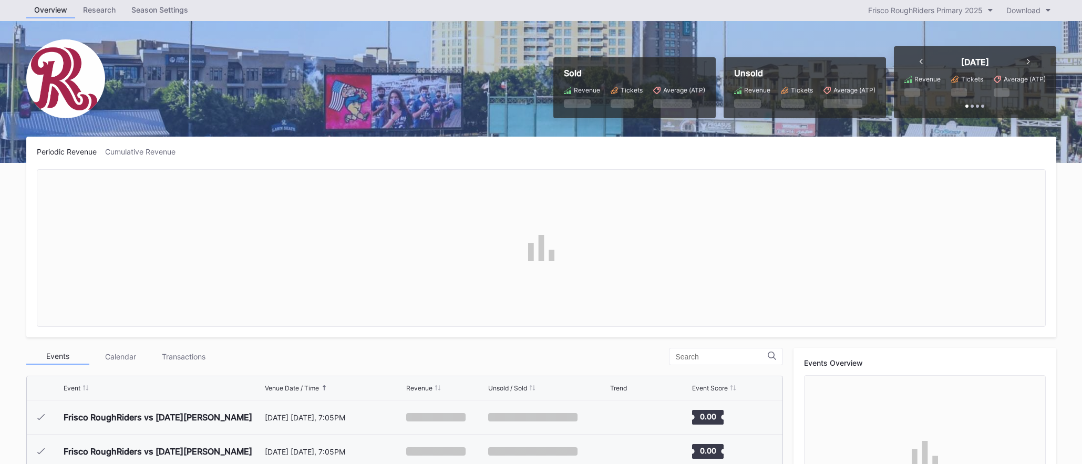
scroll to position [331, 0]
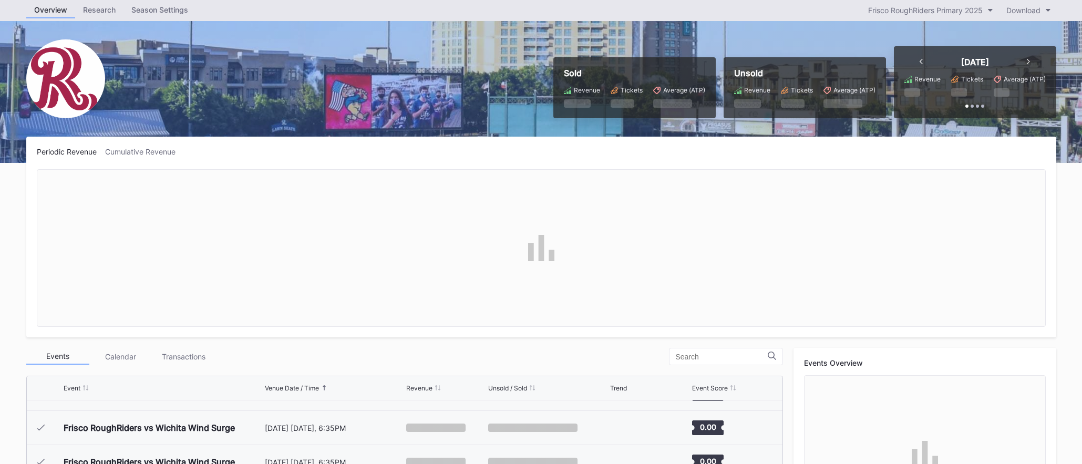
click at [135, 1] on div "Overview Research Season Settings Frisco RoughRiders Primary 2025 Download" at bounding box center [541, 10] width 1051 height 22
click at [139, 5] on div "Season Settings" at bounding box center [159, 9] width 73 height 15
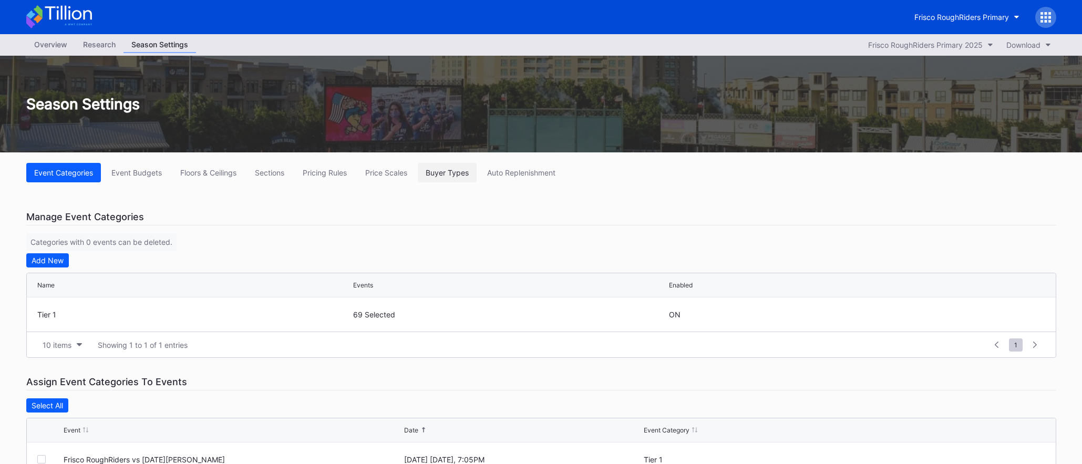
click at [468, 177] on div "Buyer Types" at bounding box center [447, 172] width 43 height 9
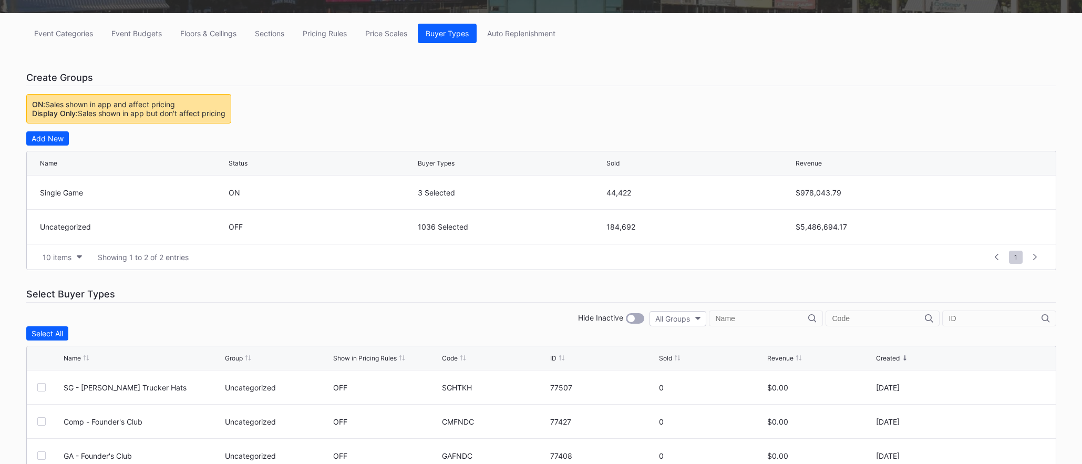
scroll to position [128, 0]
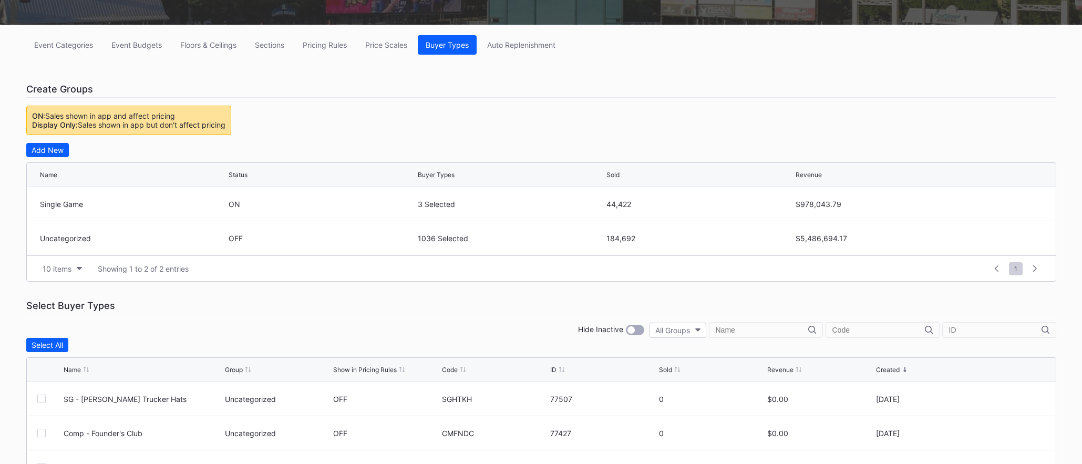
click at [783, 369] on div "Revenue" at bounding box center [780, 370] width 26 height 8
click at [782, 370] on div "Revenue" at bounding box center [780, 370] width 26 height 8
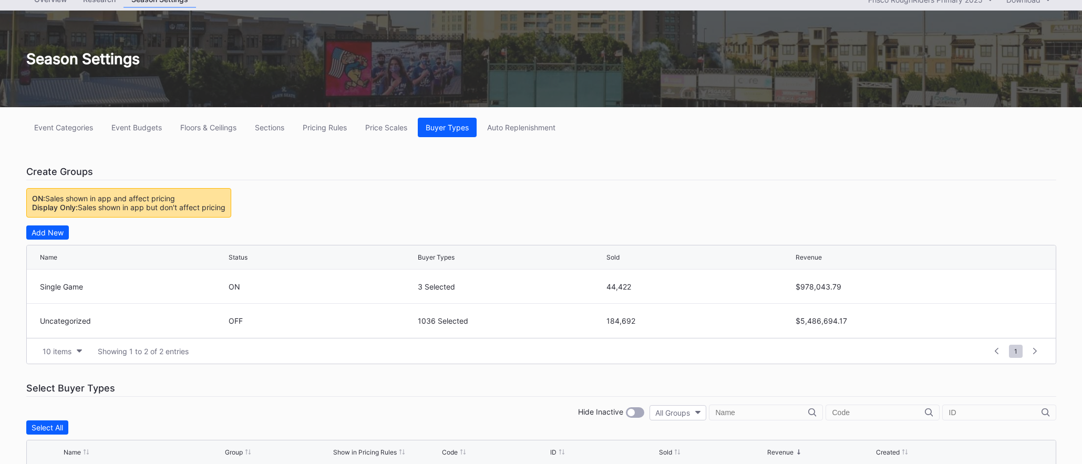
scroll to position [0, 0]
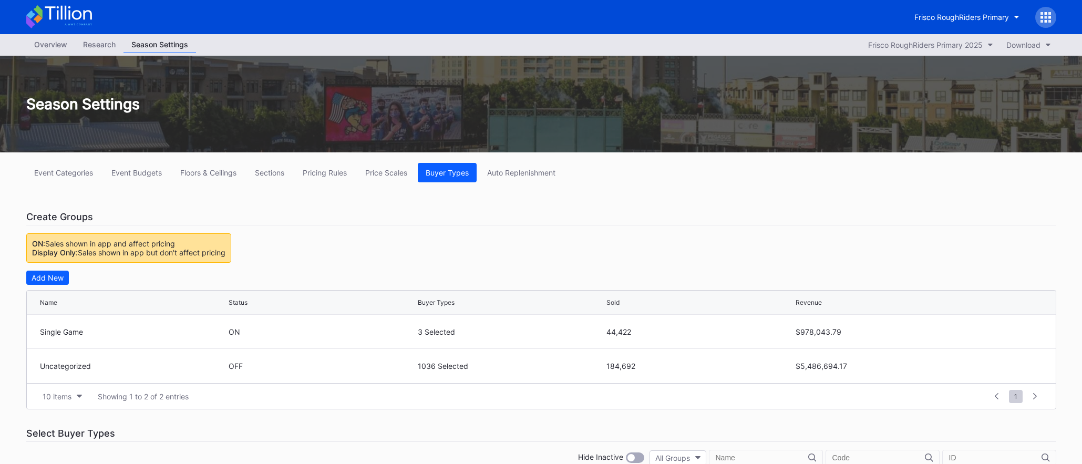
click at [65, 39] on div "Overview" at bounding box center [50, 44] width 49 height 15
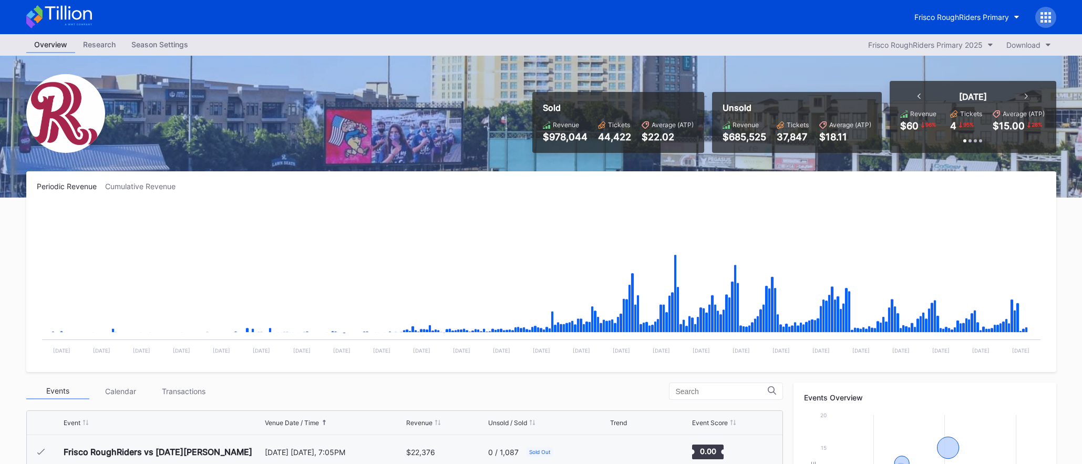
scroll to position [2013, 0]
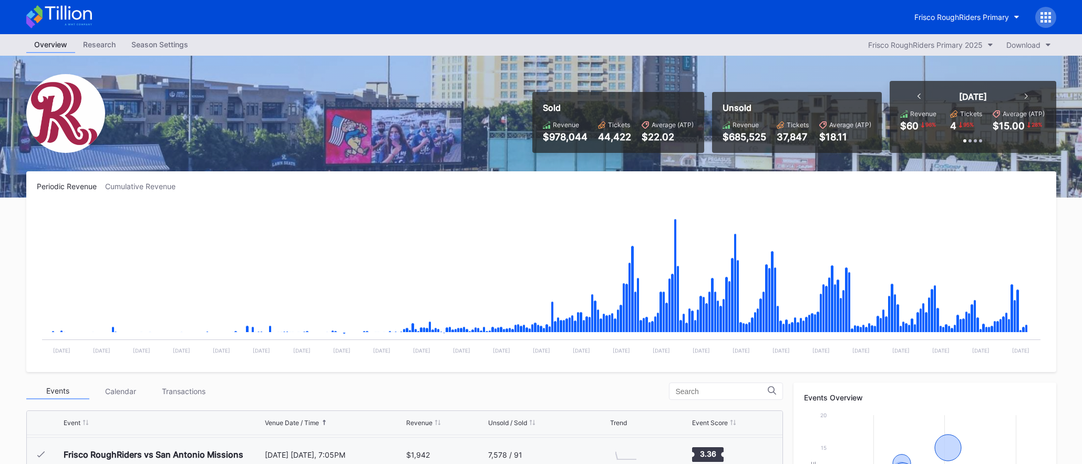
click at [84, 15] on icon at bounding box center [68, 13] width 47 height 14
